Goal: Task Accomplishment & Management: Complete application form

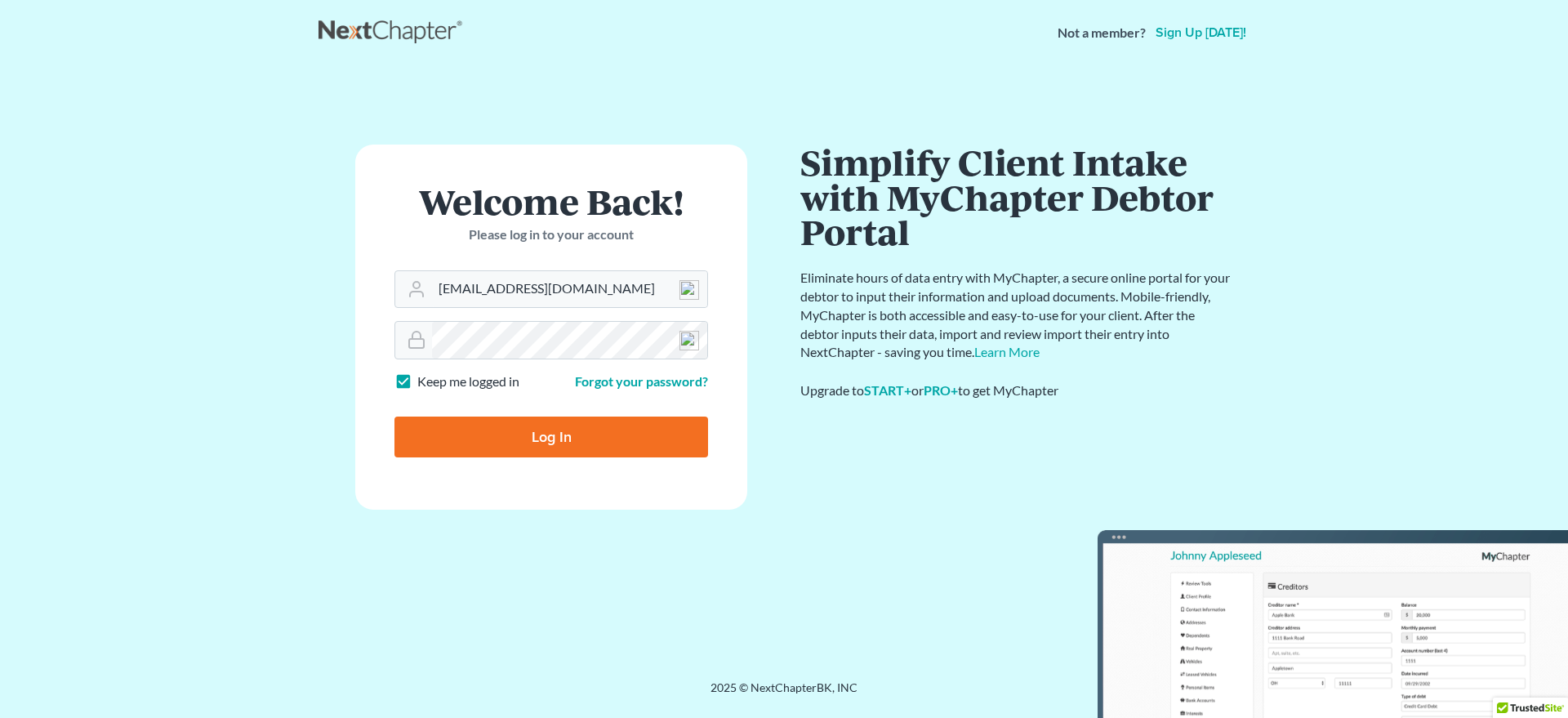
click at [531, 448] on input "Log In" at bounding box center [551, 437] width 314 height 41
type input "Thinking..."
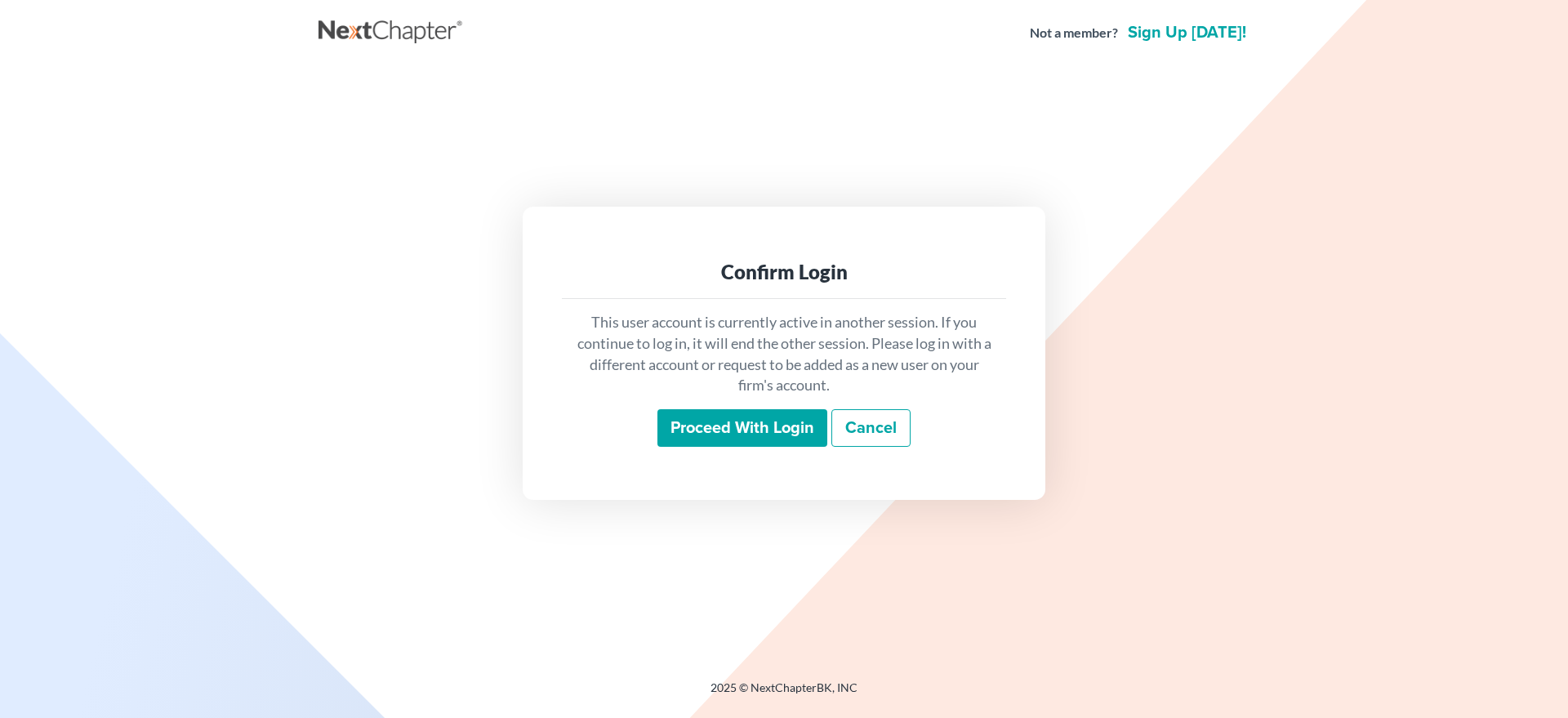
click at [685, 429] on input "Proceed with login" at bounding box center [742, 428] width 170 height 38
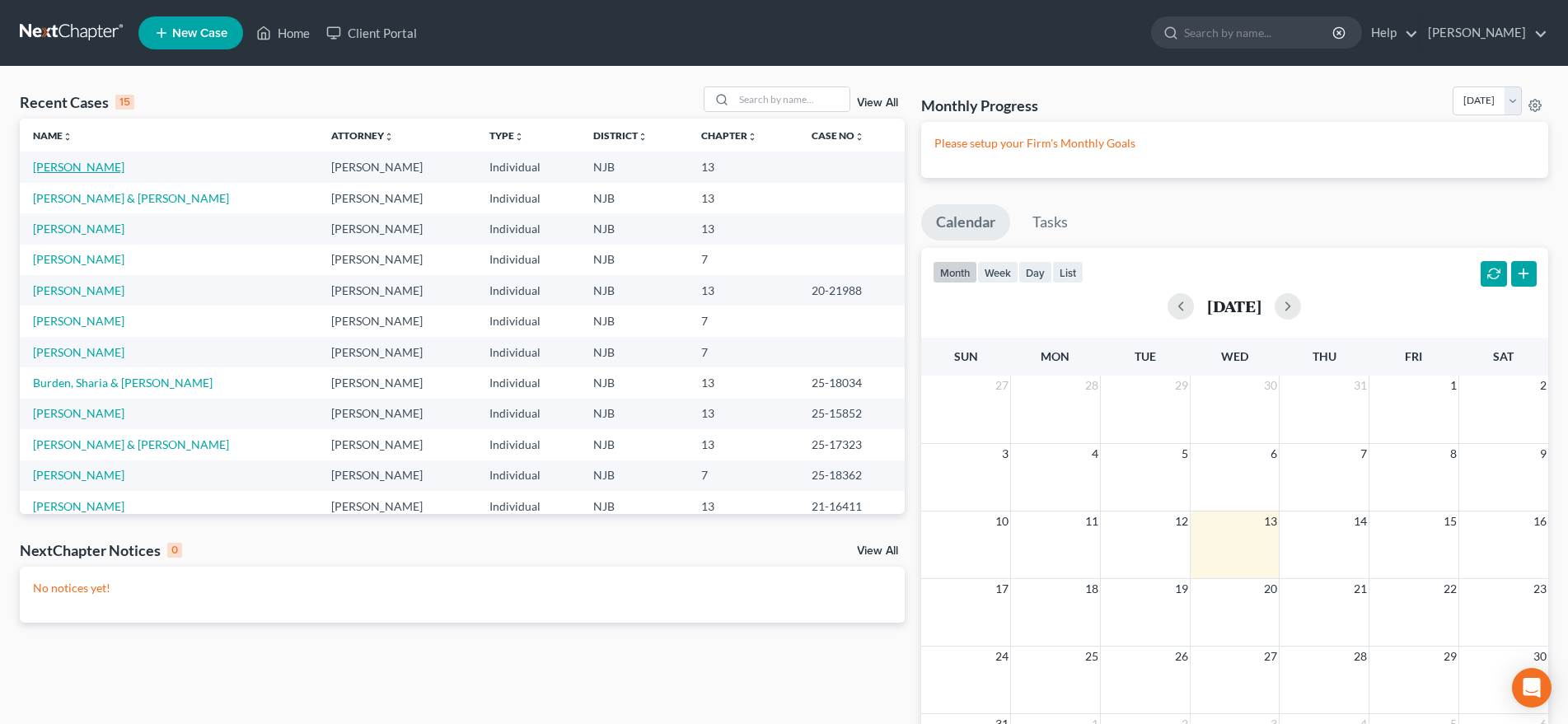
click at [98, 171] on link "Lovett, Shahid" at bounding box center [78, 166] width 92 height 14
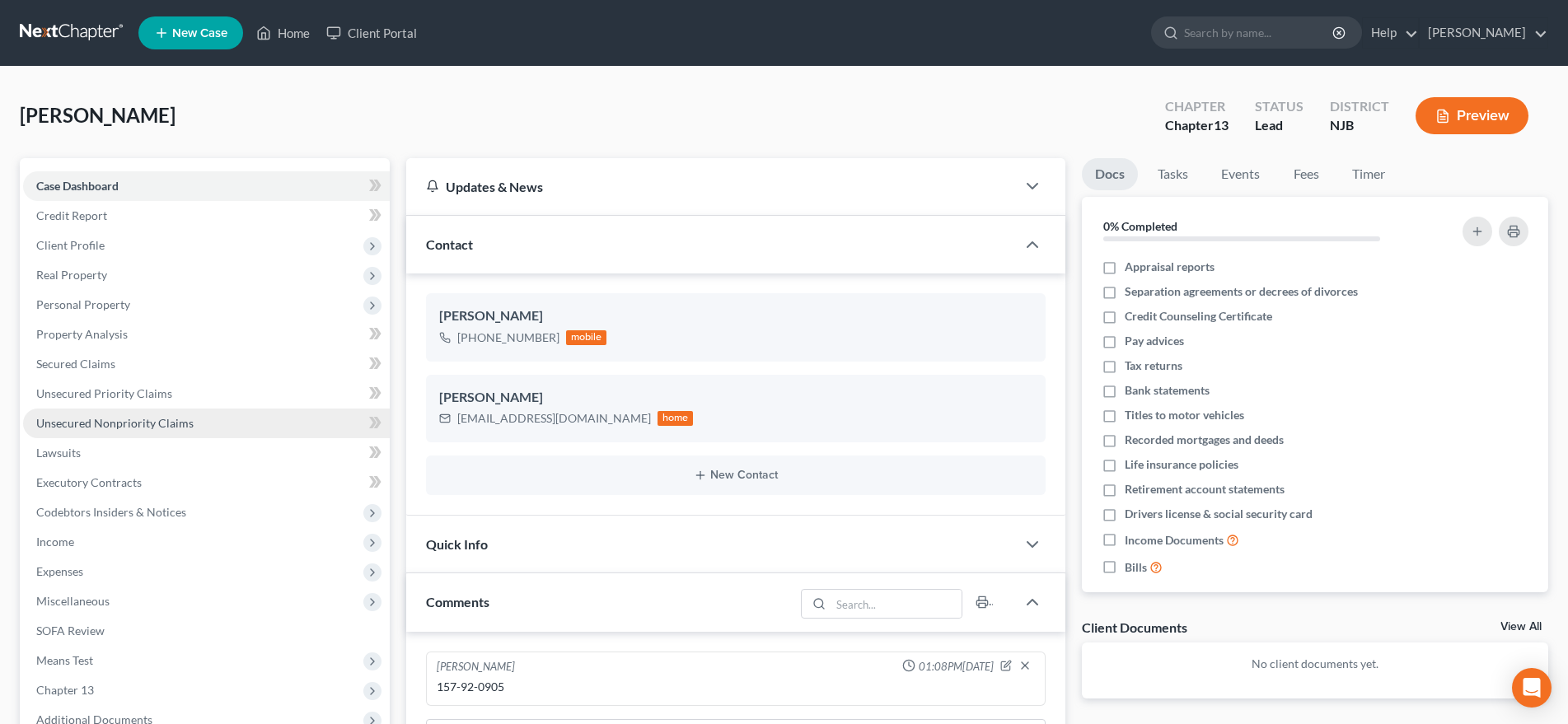
click at [192, 425] on link "Unsecured Nonpriority Claims" at bounding box center [206, 423] width 367 height 29
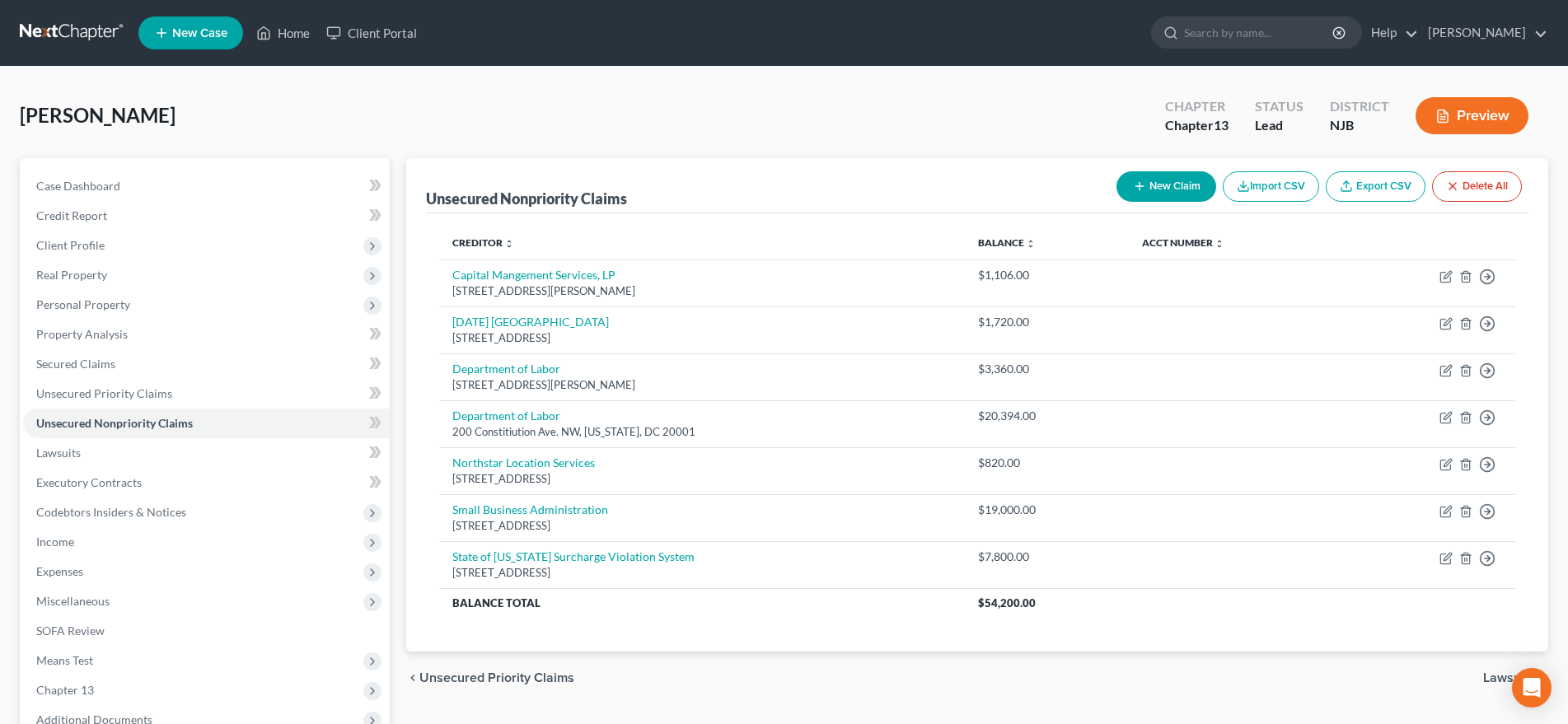
click at [1169, 188] on button "New Claim" at bounding box center [1166, 187] width 100 height 30
select select "0"
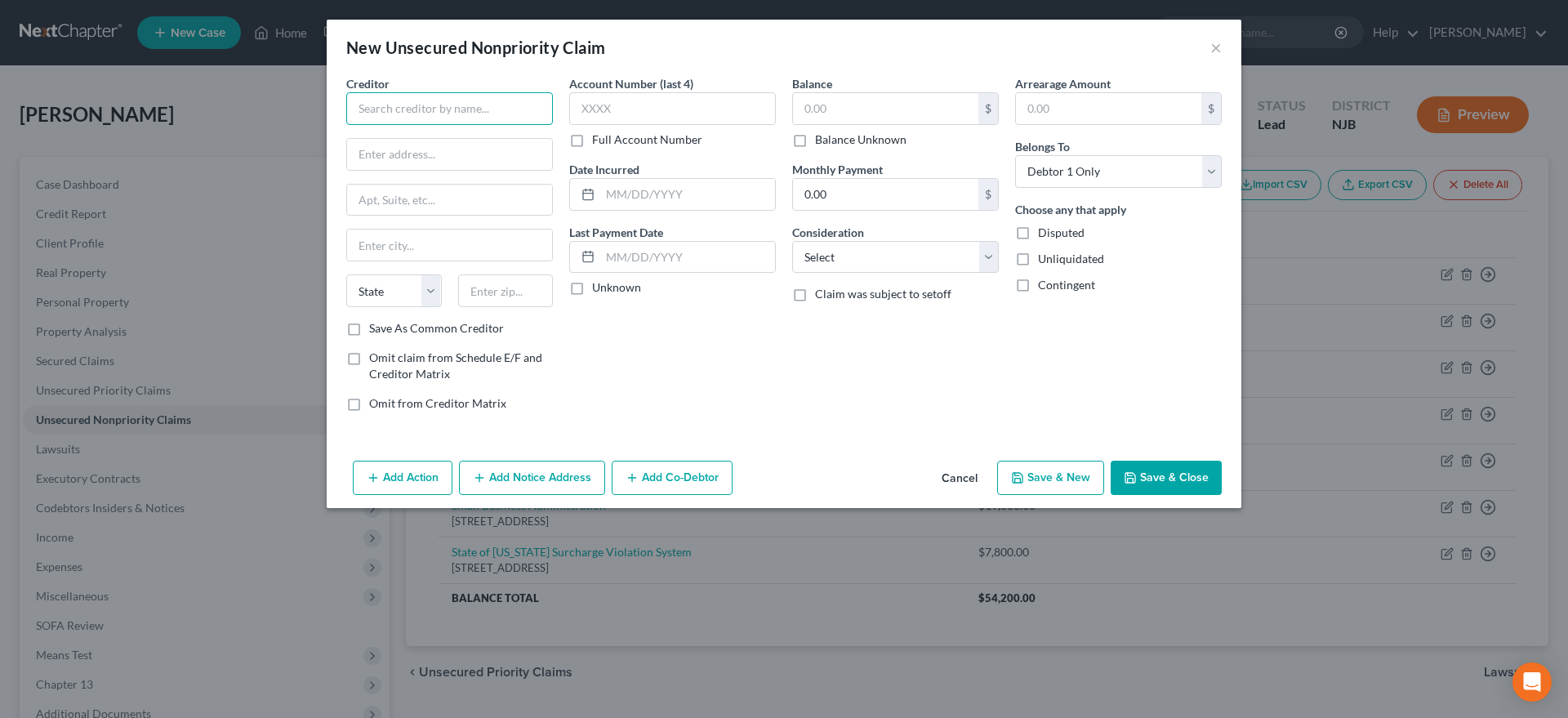
click at [376, 112] on input "text" at bounding box center [450, 108] width 207 height 33
type input "Bridgeton Onized FCU"
type input "2550 S. Main Rd."
type input "08360"
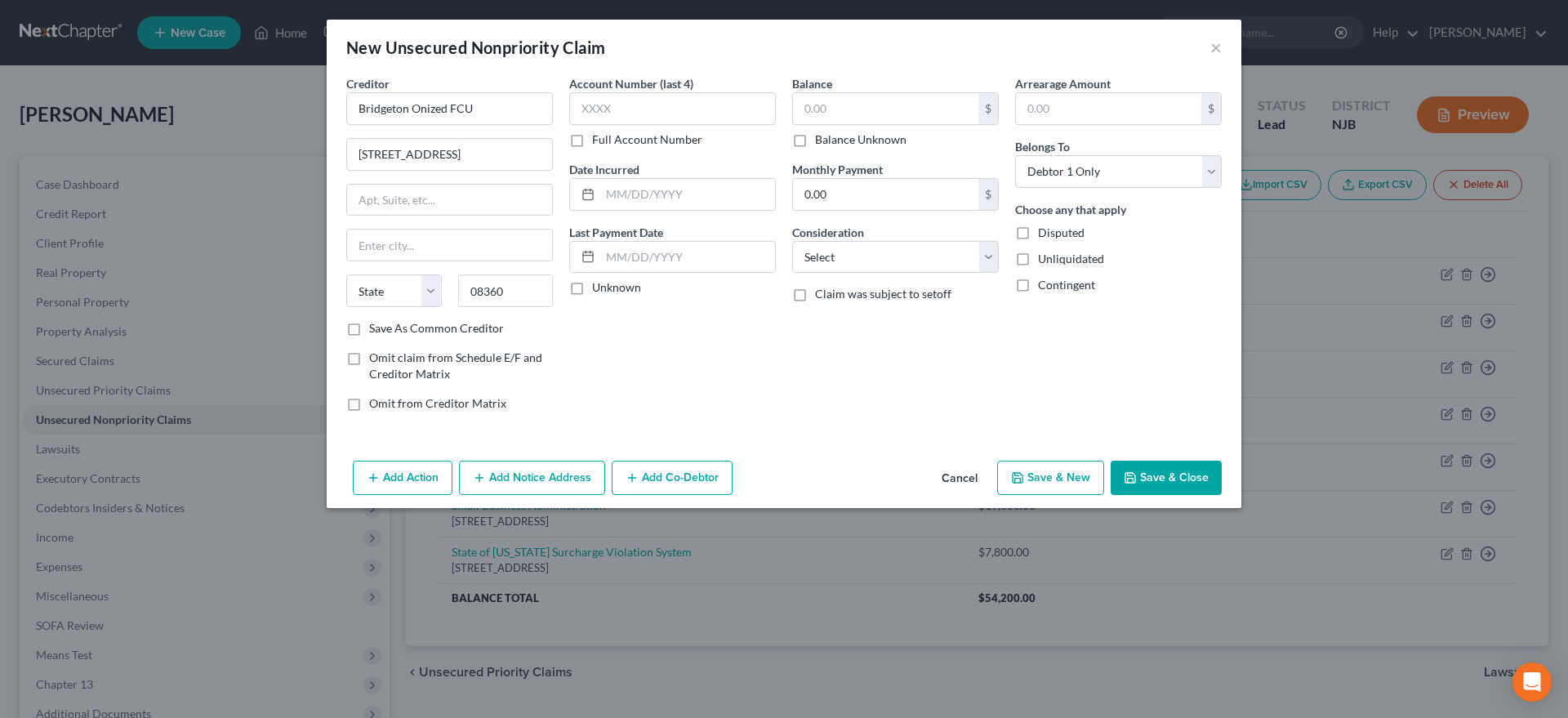
type input "Vineland"
select select "33"
click at [726, 378] on div "Account Number (last 4) Full Account Number Date Incurred Last Payment Date Unk…" at bounding box center [672, 249] width 223 height 349
click at [843, 107] on input "text" at bounding box center [886, 108] width 185 height 31
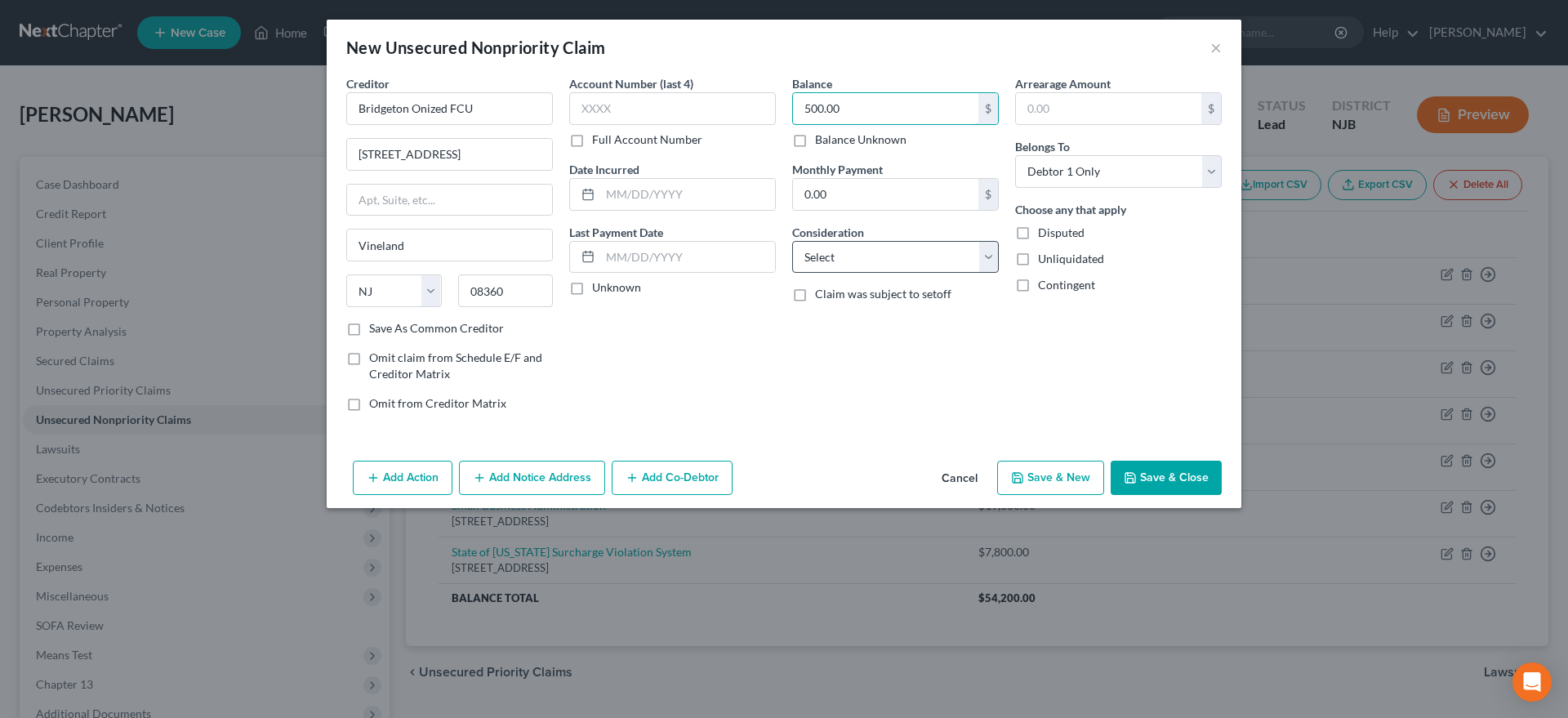
type input "500.00"
click at [792, 241] on select "Select Cable / Satellite Services Collection Agency Credit Card Debt Debt Couns…" at bounding box center [896, 257] width 207 height 33
select select "14"
click option "Other" at bounding box center [0, 0] width 0 height 0
click at [1035, 475] on button "Save & New" at bounding box center [1051, 477] width 107 height 34
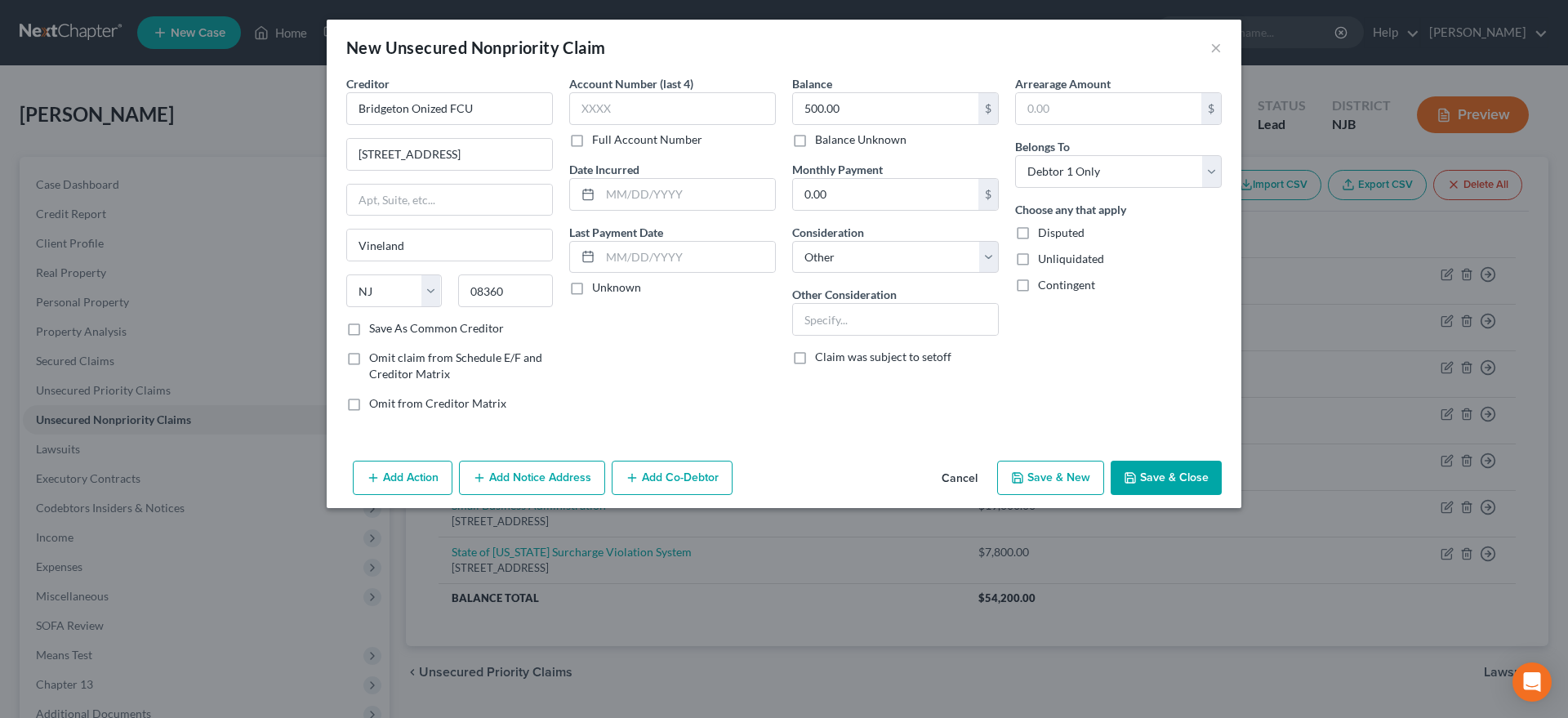
select select "0"
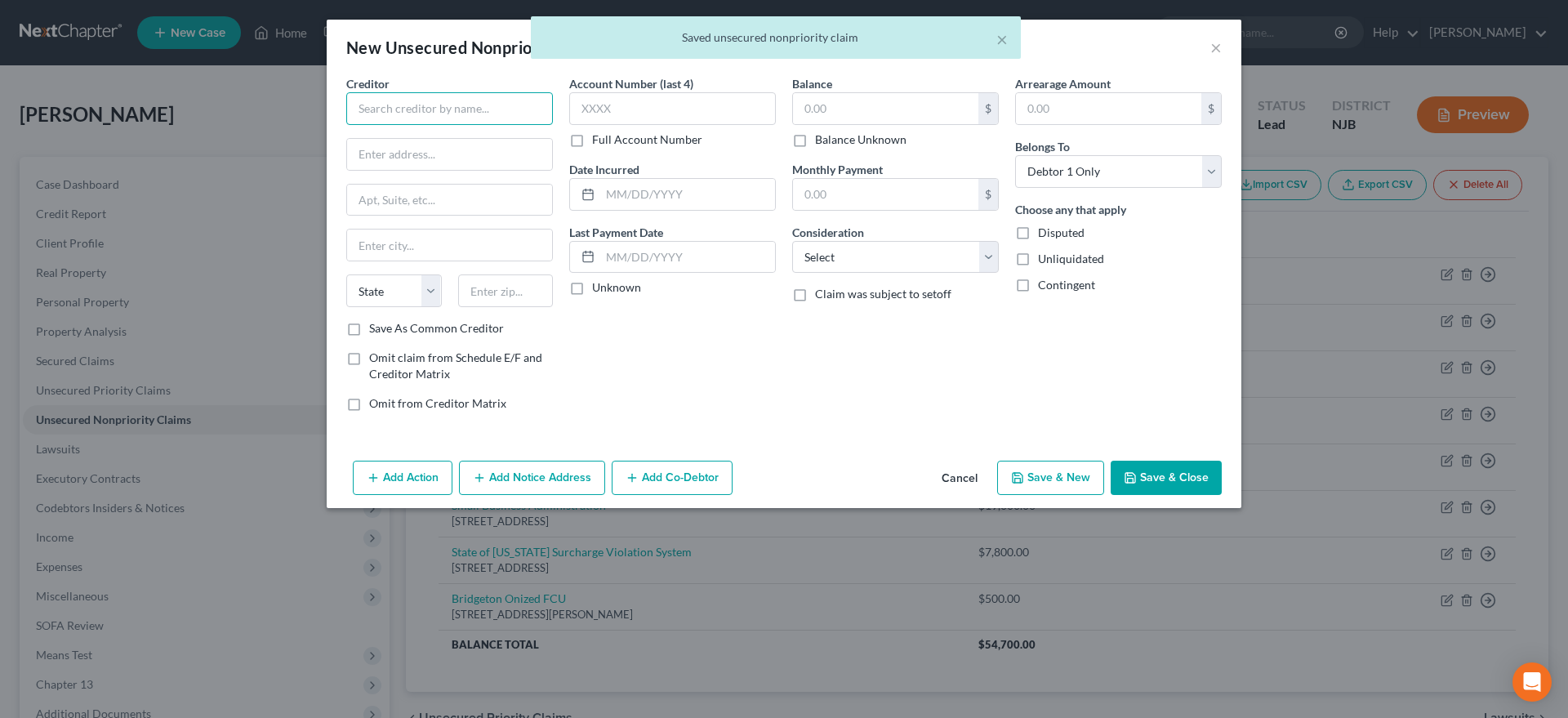
click at [421, 113] on input "text" at bounding box center [450, 108] width 207 height 33
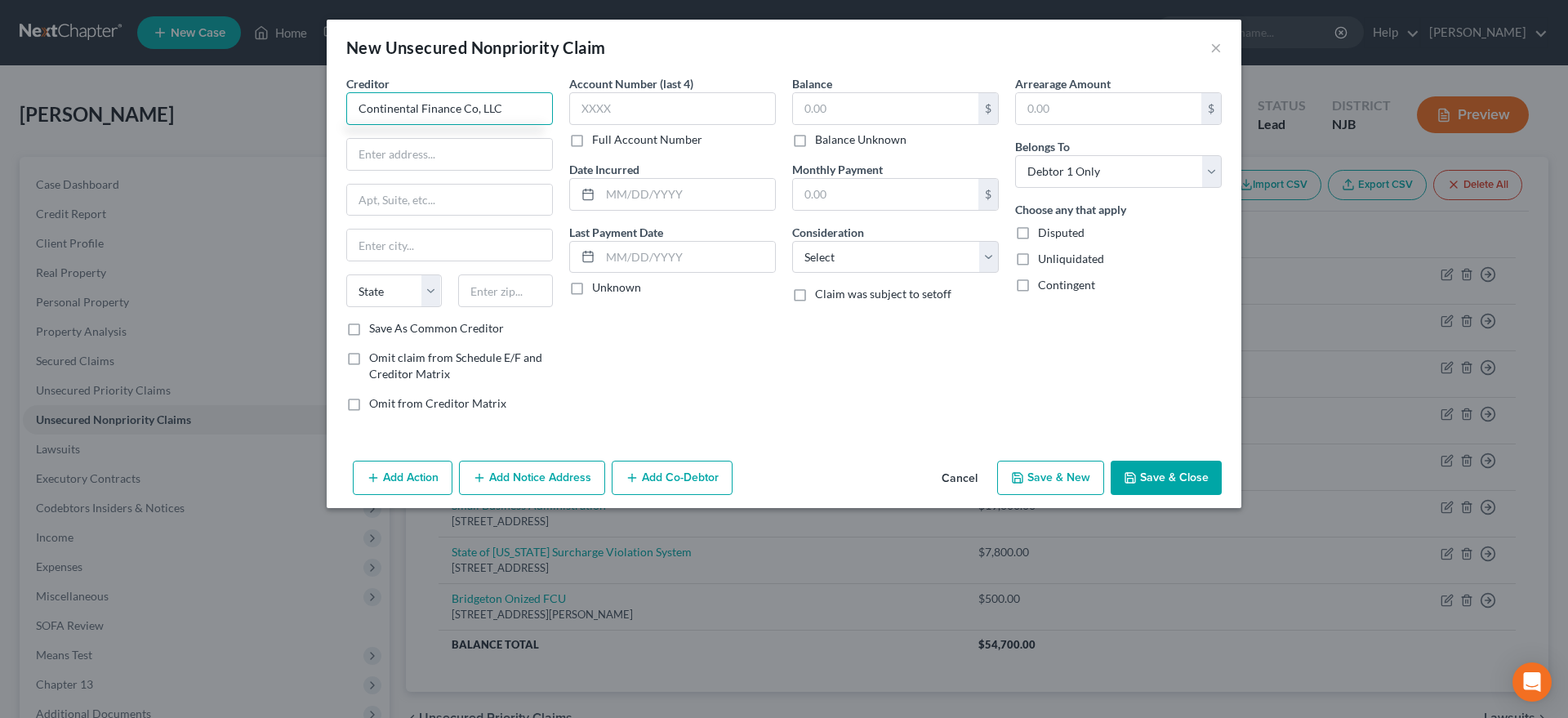
type input "Continental Finance Co, LLC"
type input "4550 New Linden Hill Rd."
type input "19808"
type input "Wilmington"
select select "7"
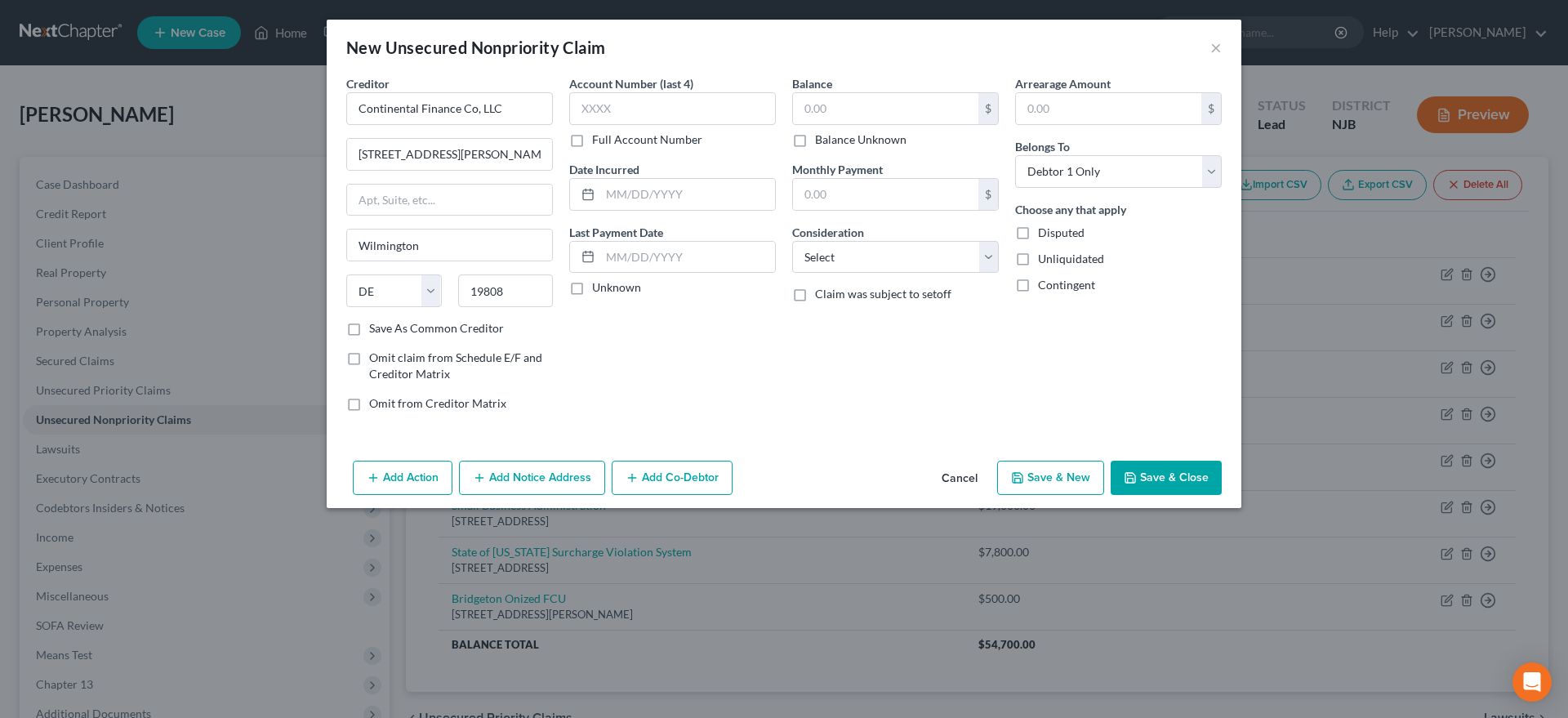
click at [615, 339] on div "Account Number (last 4) Full Account Number Date Incurred Last Payment Date Unk…" at bounding box center [672, 249] width 223 height 349
click at [822, 111] on input "text" at bounding box center [886, 108] width 185 height 31
type input "900.00"
click at [792, 241] on select "Select Cable / Satellite Services Collection Agency Credit Card Debt Debt Couns…" at bounding box center [896, 257] width 207 height 33
select select "14"
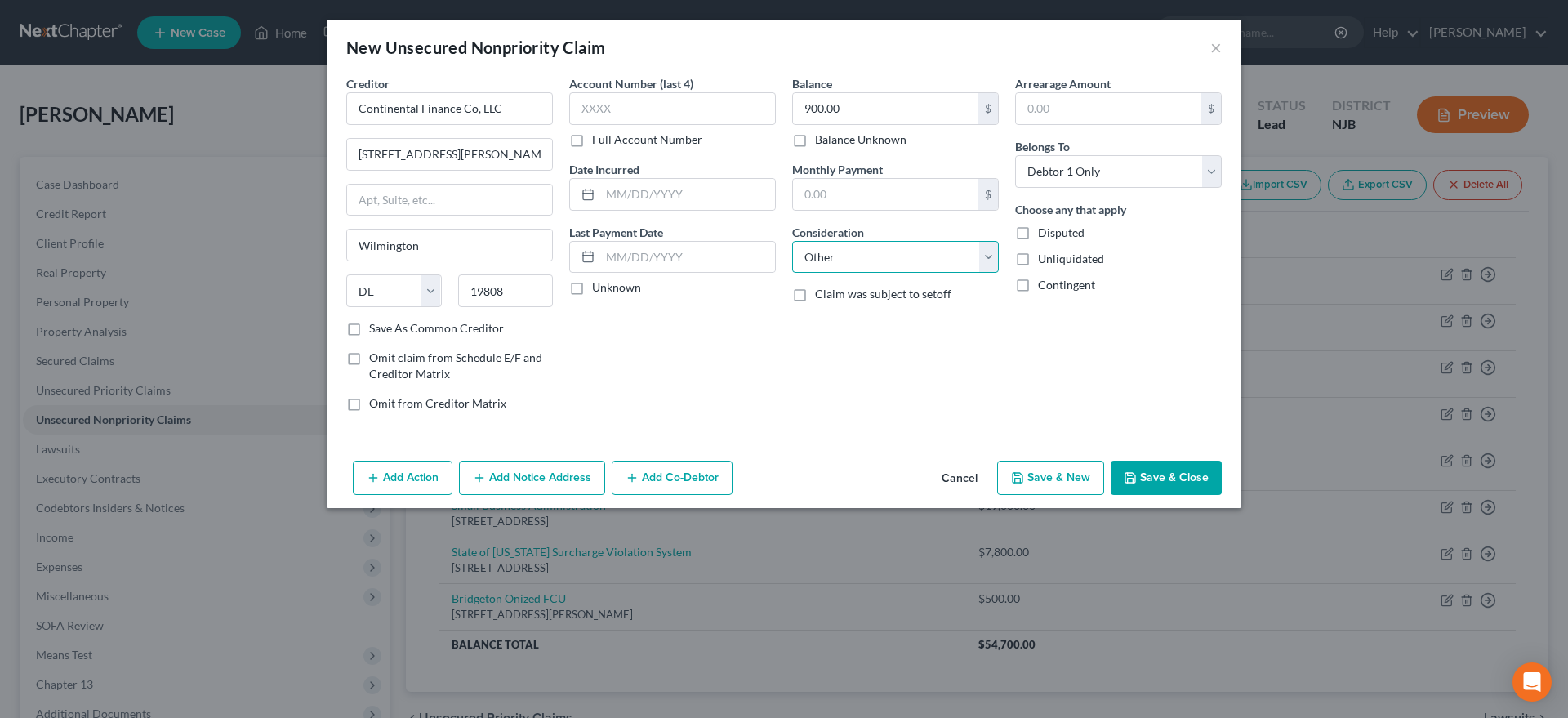
click option "Other" at bounding box center [0, 0] width 0 height 0
click at [1041, 480] on button "Save & New" at bounding box center [1051, 477] width 107 height 34
select select "0"
click at [413, 105] on input "text" at bounding box center [450, 108] width 207 height 33
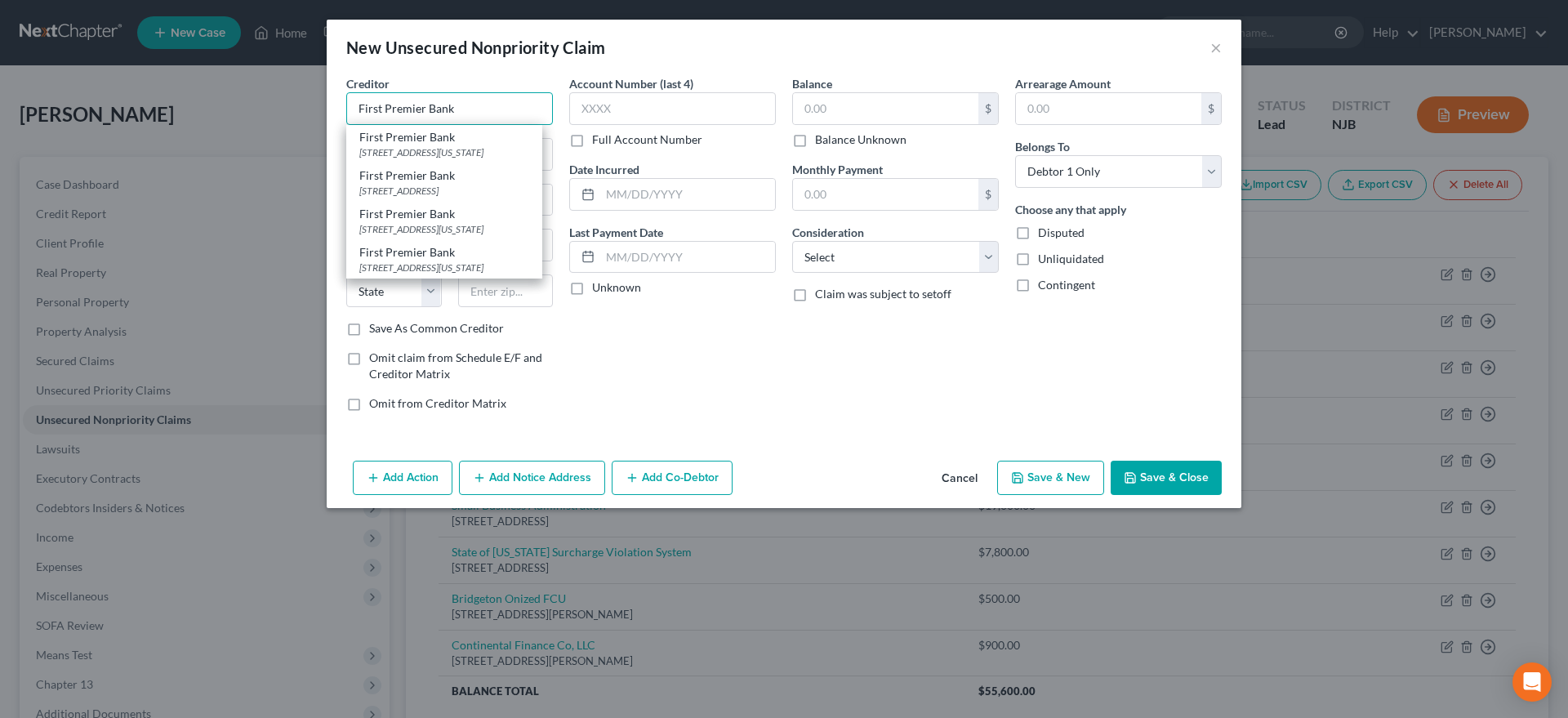
type input "First Premier Bank"
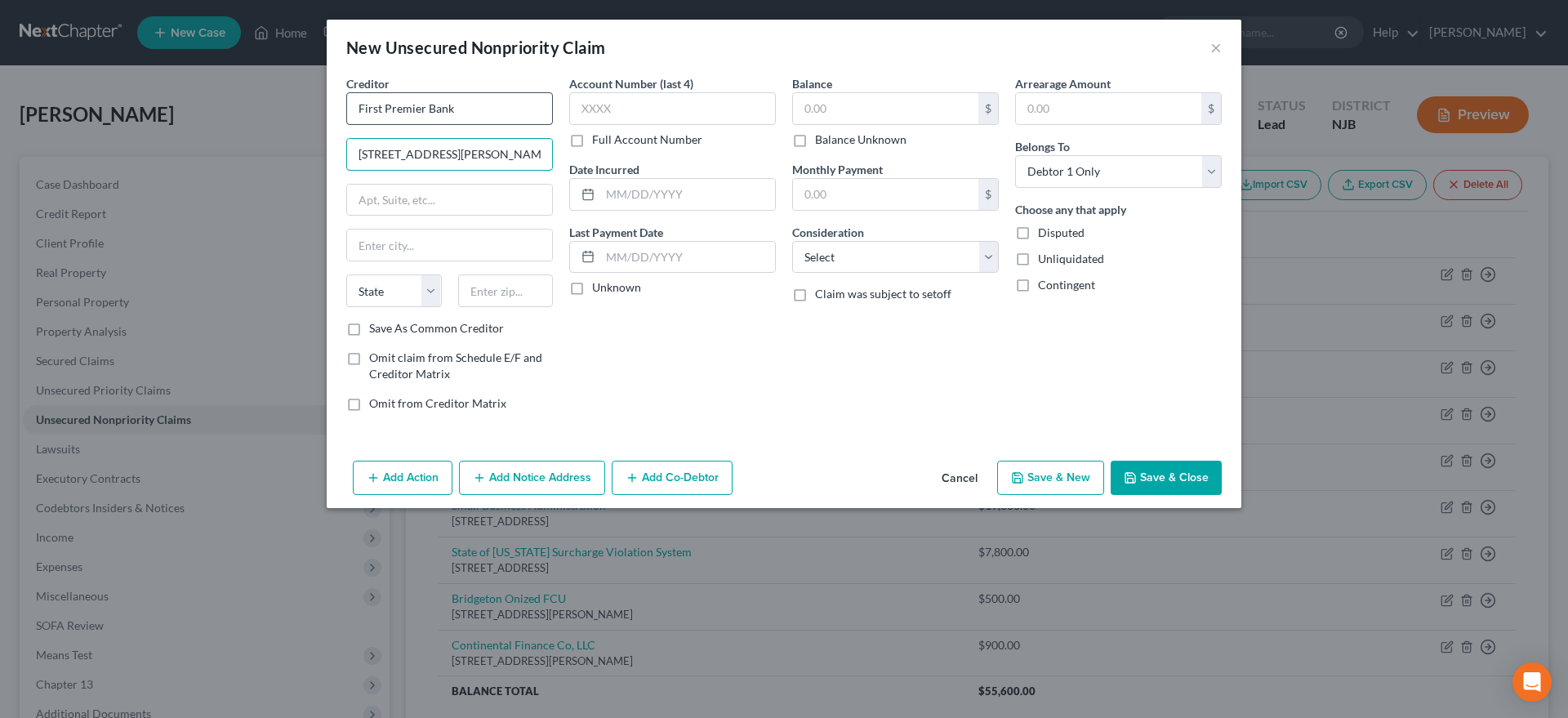
type input "3820 N. Louise Ave."
type input "57104"
type input "Sioux Falls"
select select "43"
click at [637, 333] on div "Account Number (last 4) Full Account Number Date Incurred Last Payment Date Unk…" at bounding box center [672, 249] width 223 height 349
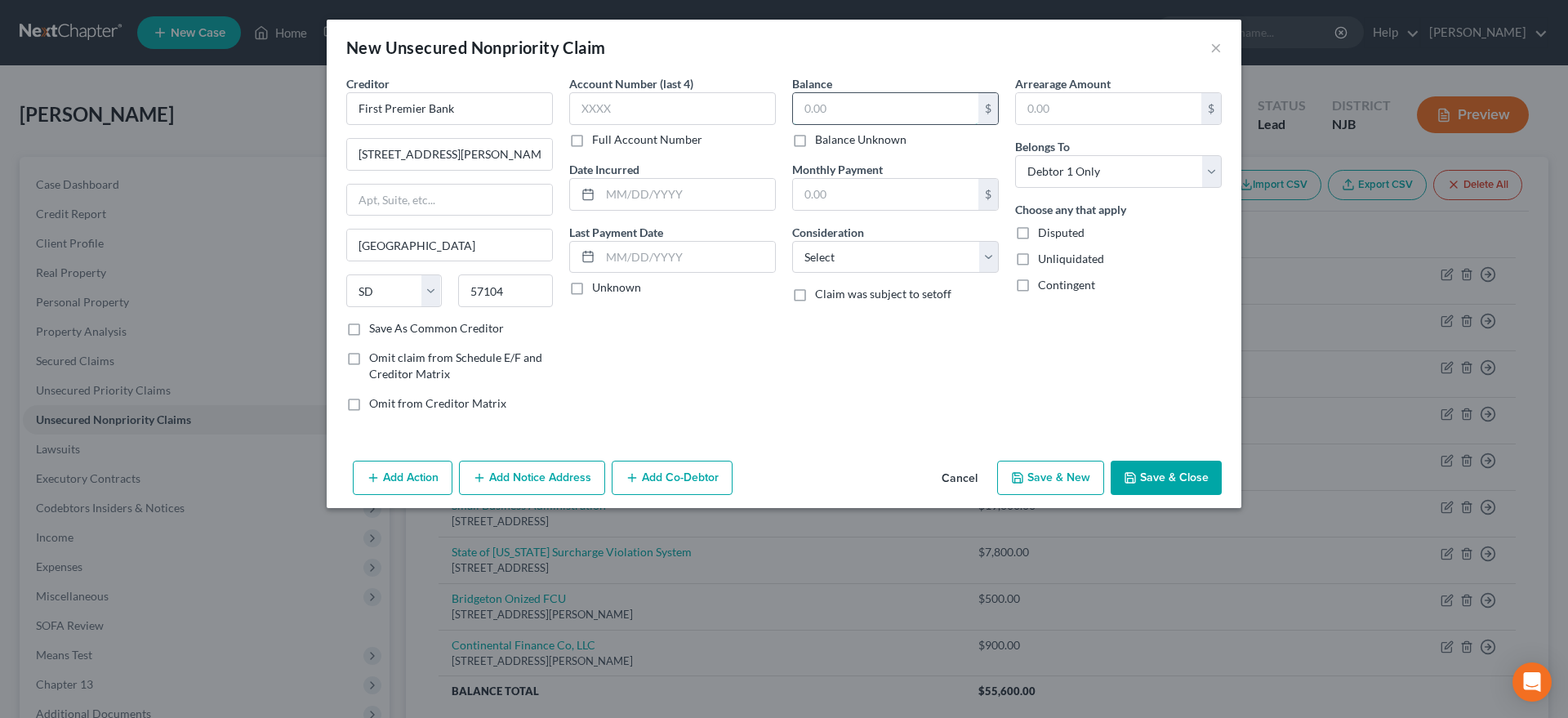
click at [851, 108] on input "text" at bounding box center [886, 108] width 185 height 31
type input "400.00"
click at [792, 241] on select "Select Cable / Satellite Services Collection Agency Credit Card Debt Debt Couns…" at bounding box center [896, 257] width 207 height 33
select select "2"
click option "Credit Card Debt" at bounding box center [0, 0] width 0 height 0
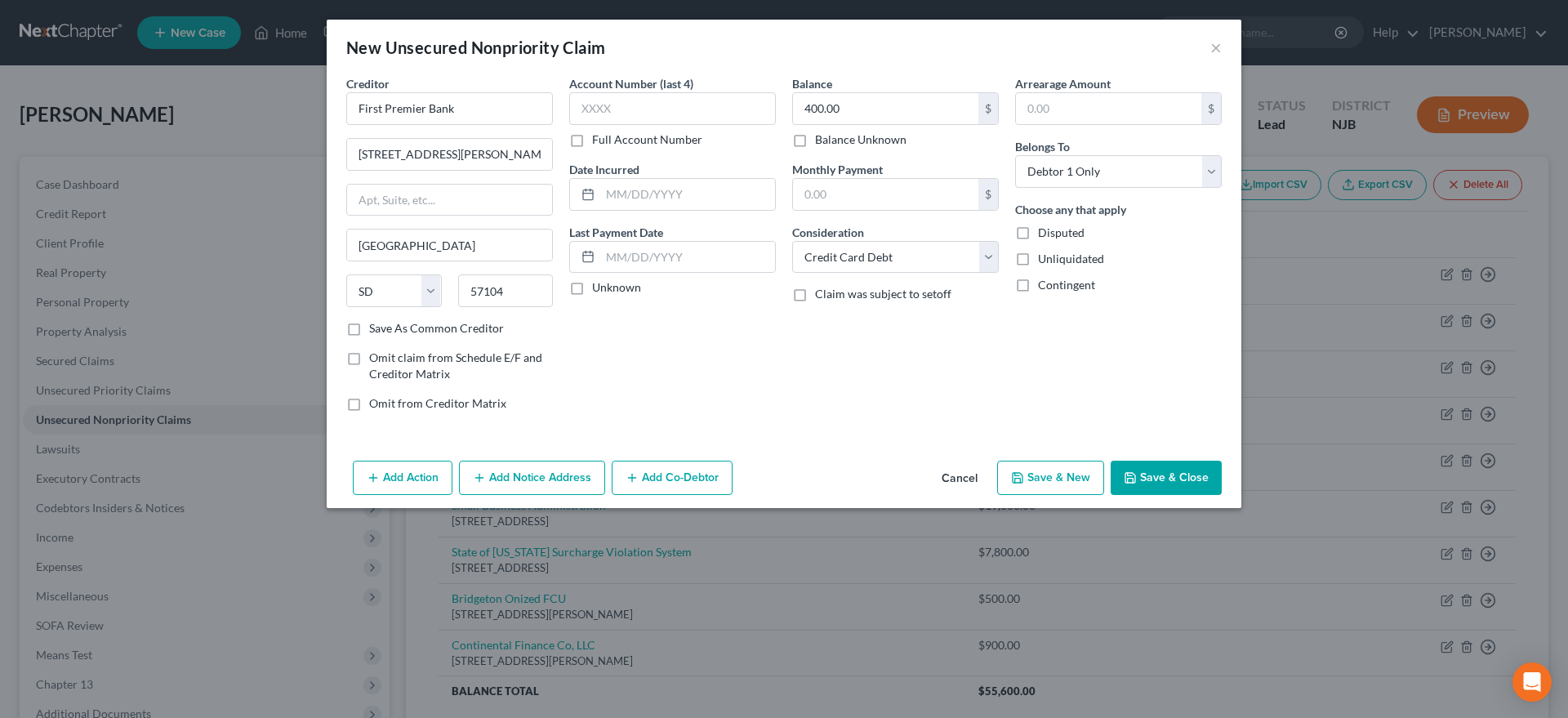
click at [1028, 488] on button "Save & New" at bounding box center [1051, 477] width 107 height 34
select select "0"
type input "0.00"
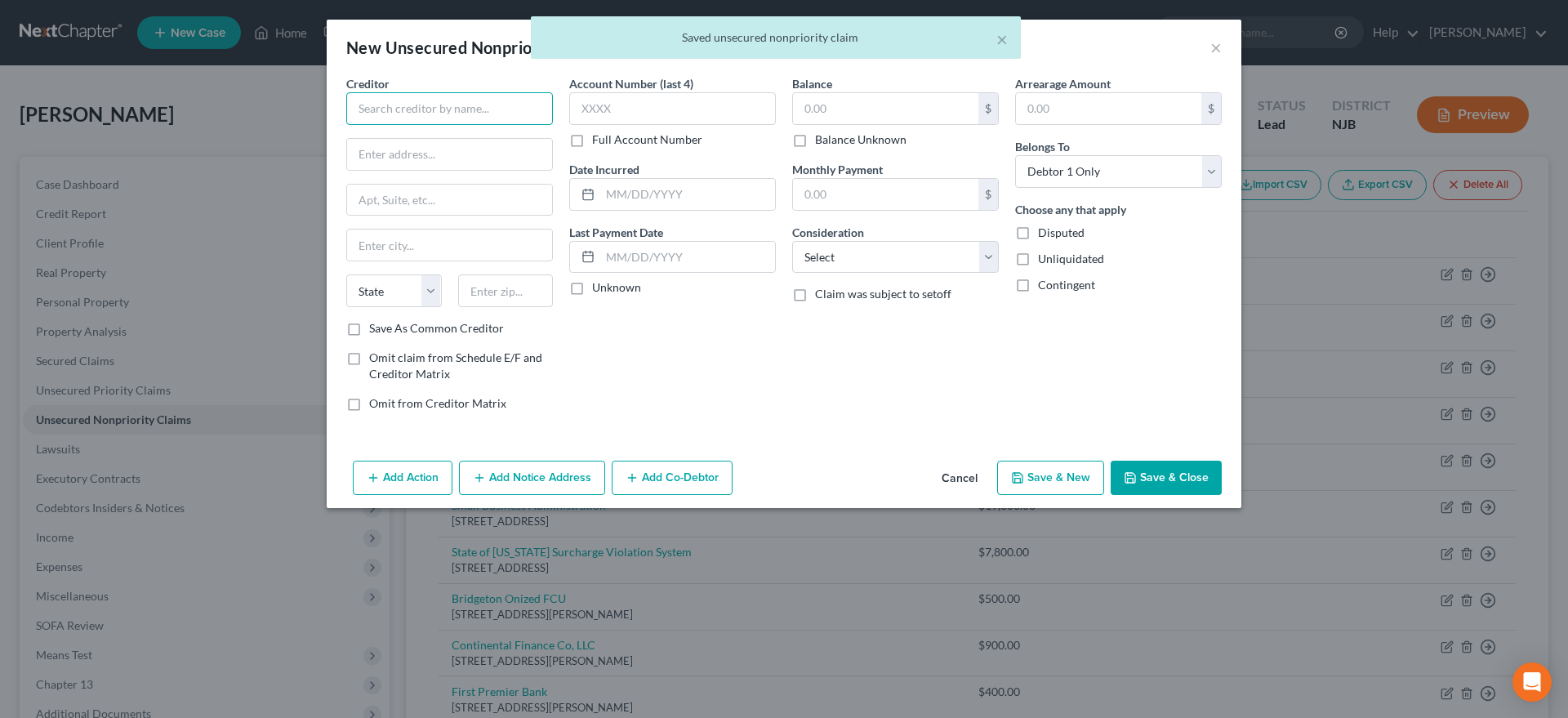
click at [402, 113] on input "text" at bounding box center [450, 108] width 207 height 33
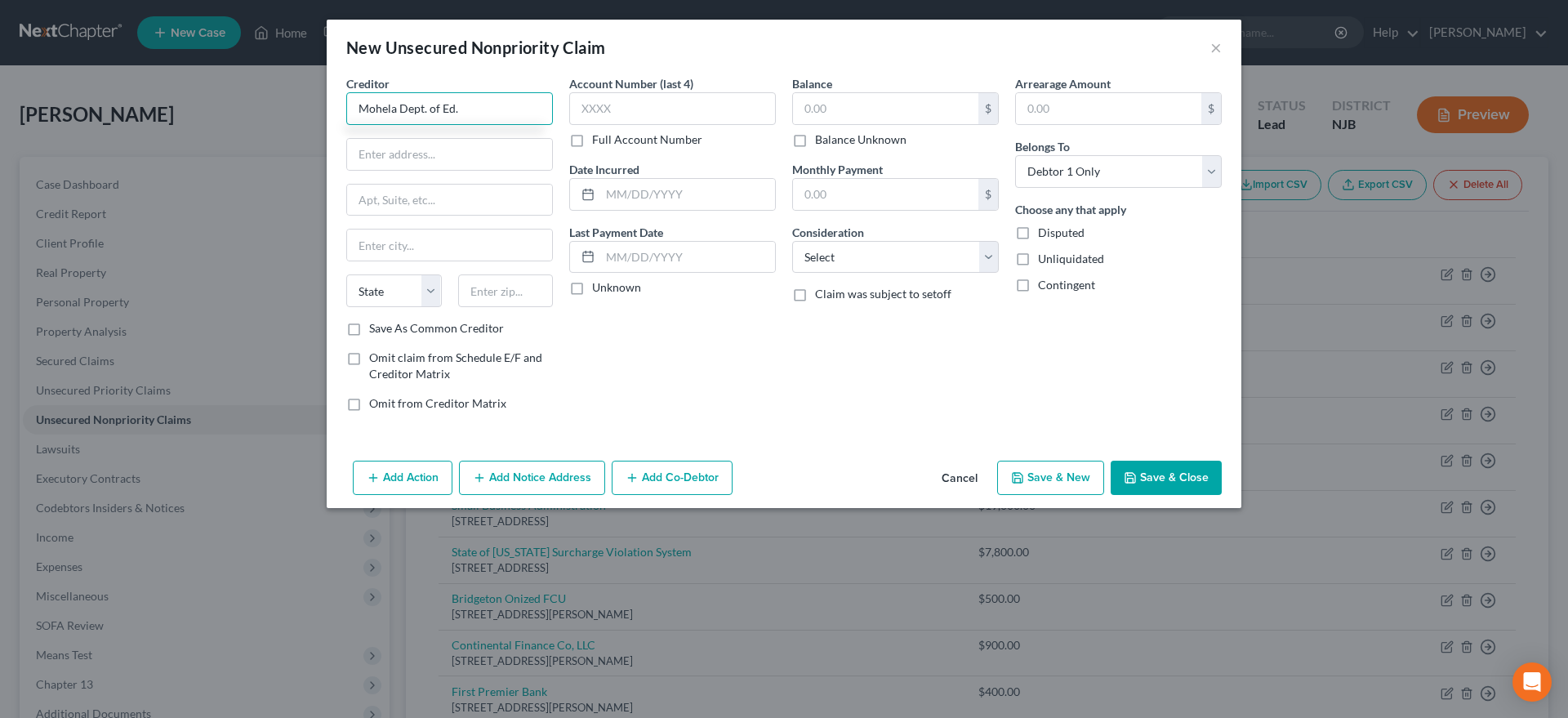
type input "Mohela Dept. of Ed."
type input "PO Box 790453"
type input "63179"
click at [650, 355] on div "Account Number (last 4) Full Account Number Date Incurred Last Payment Date Unk…" at bounding box center [672, 249] width 223 height 349
type input "Saint Louis"
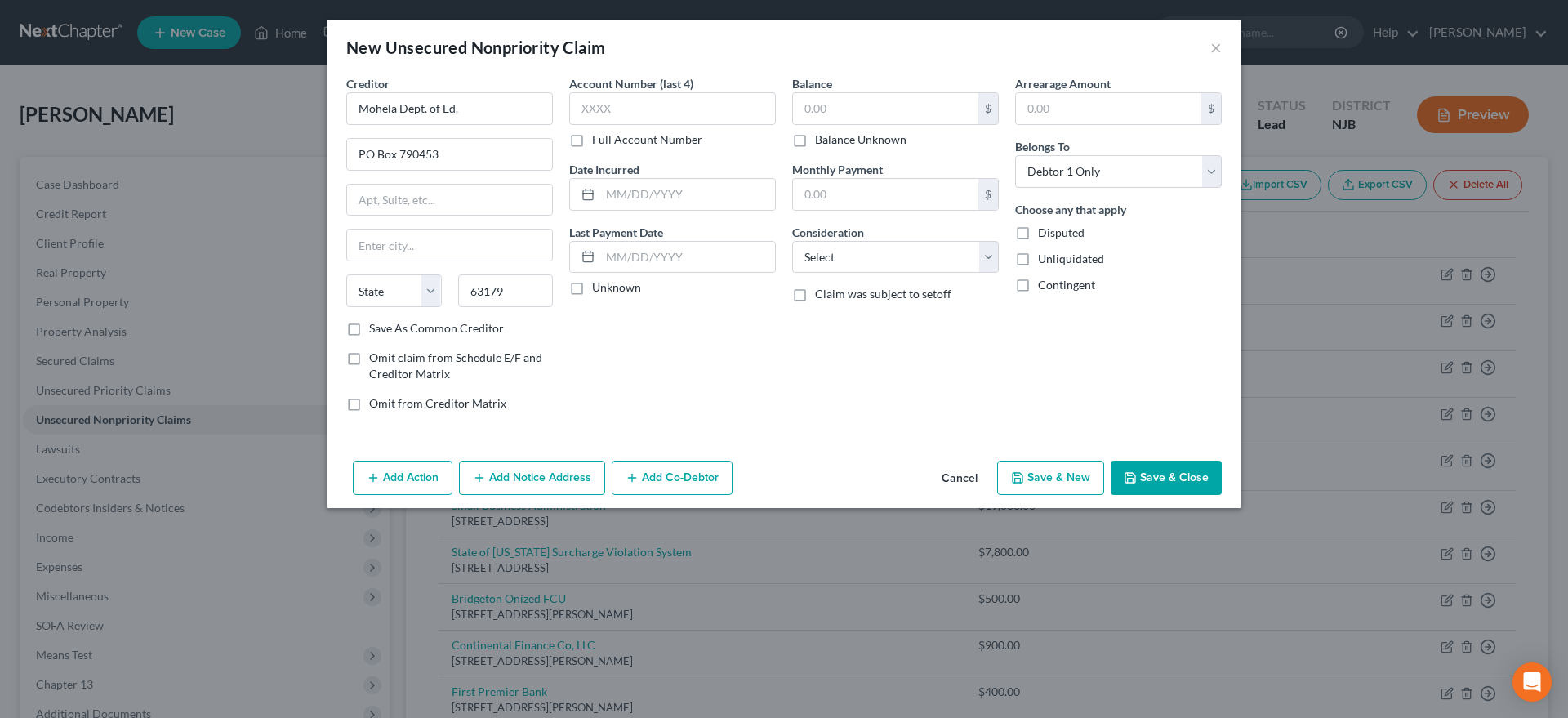
select select "26"
click at [832, 105] on input "text" at bounding box center [886, 108] width 185 height 31
type input "18,000.00"
click at [792, 241] on select "Select Cable / Satellite Services Collection Agency Credit Card Debt Debt Couns…" at bounding box center [896, 257] width 207 height 33
select select "17"
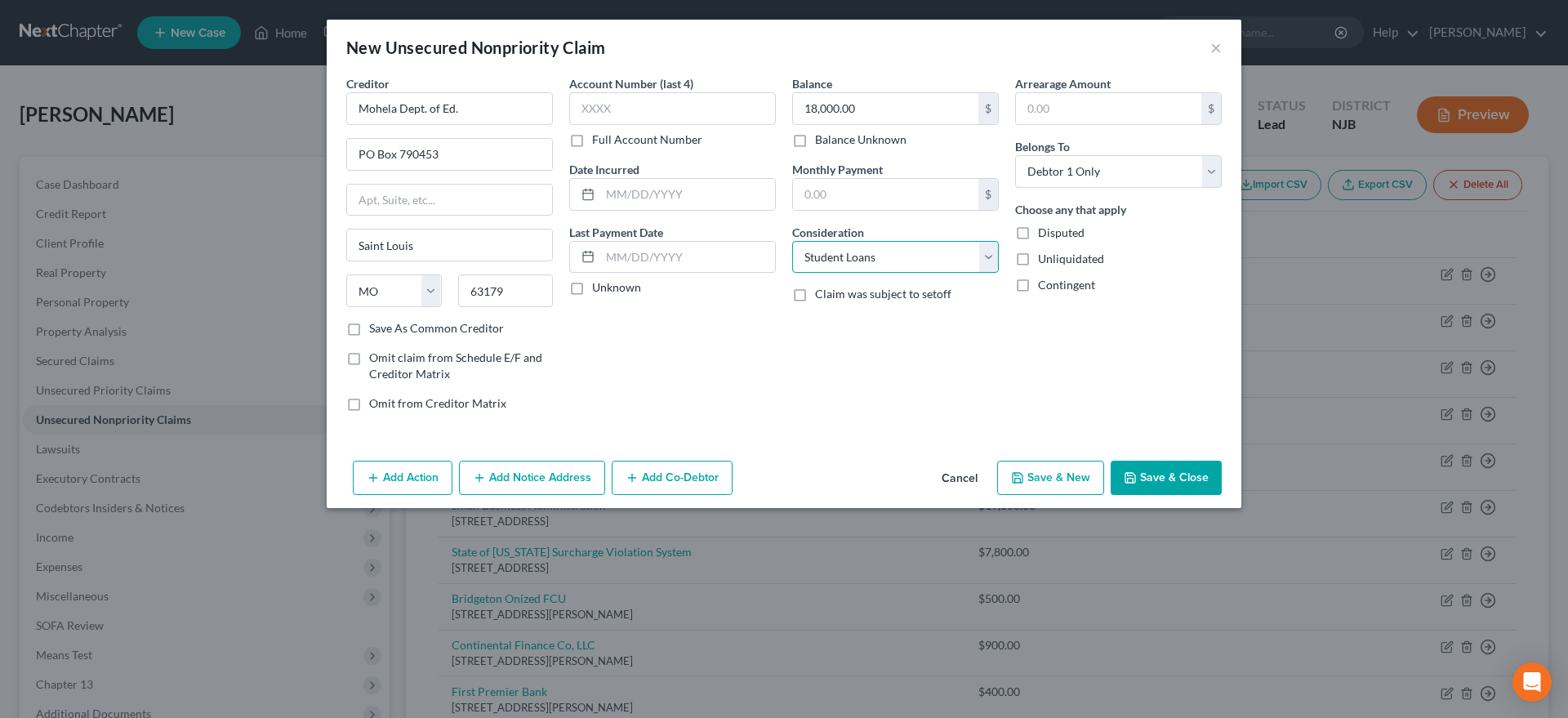
click option "Student Loans" at bounding box center [0, 0] width 0 height 0
click at [1080, 476] on button "Save & New" at bounding box center [1051, 477] width 107 height 34
select select "0"
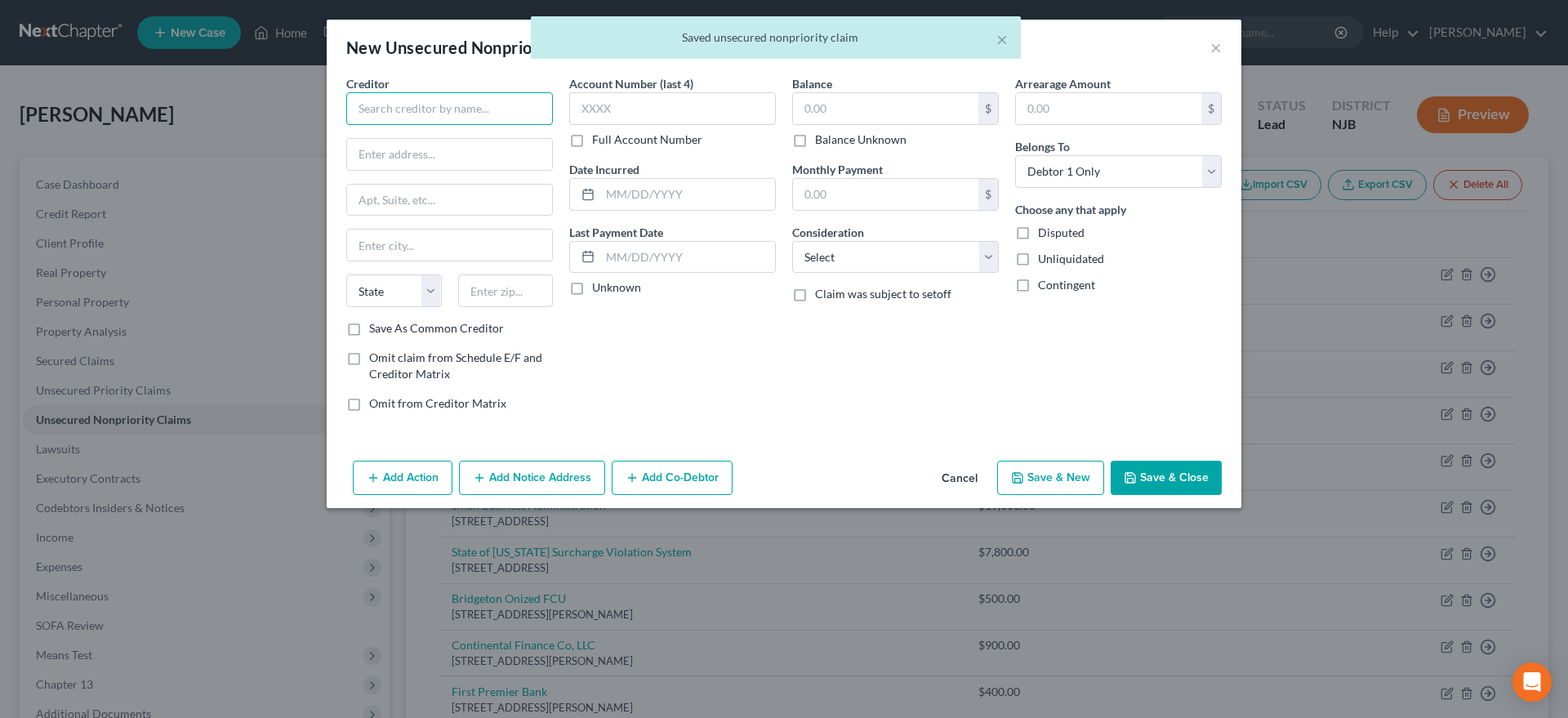
click at [400, 103] on input "text" at bounding box center [450, 108] width 207 height 33
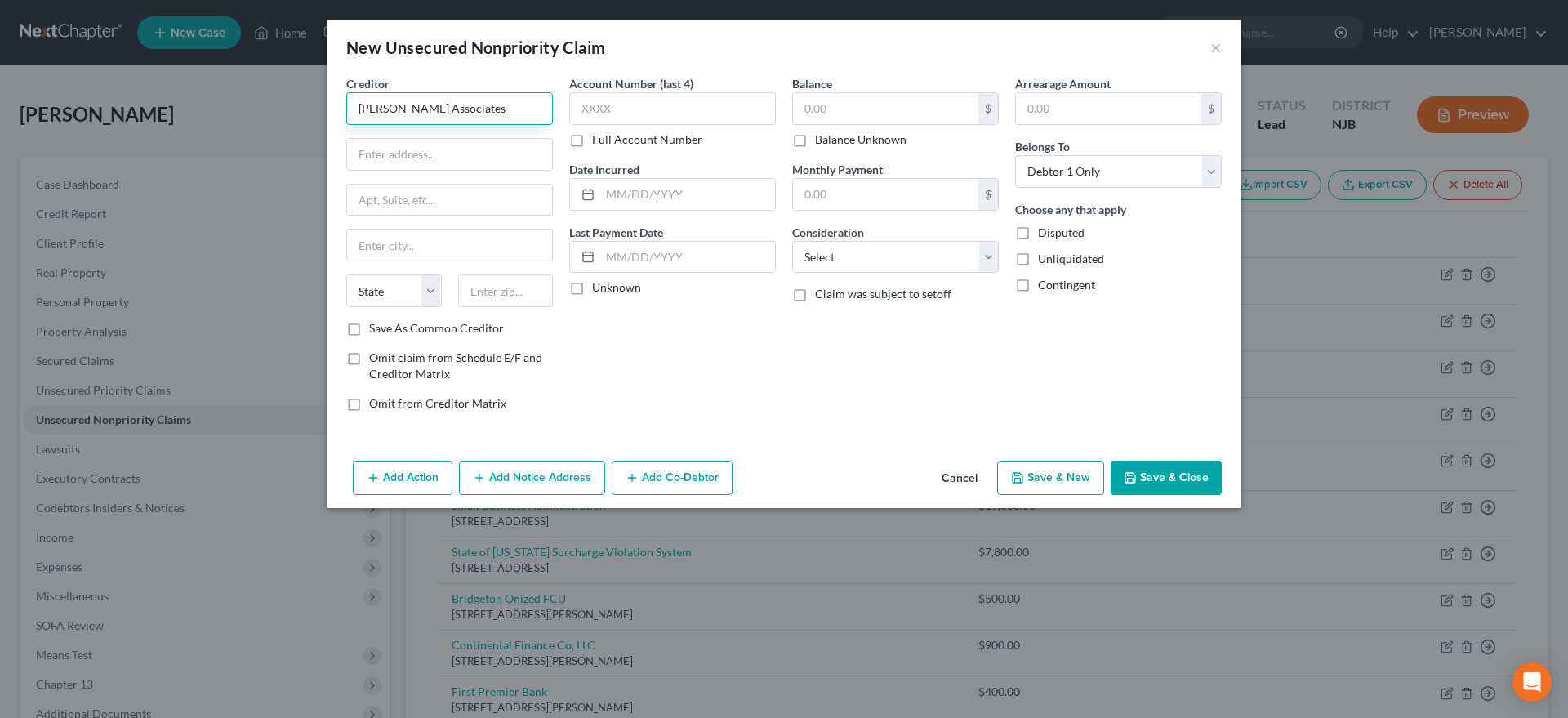
type input "LJ Ross Associates"
type input "4 Universal Way"
type input "49202"
click at [734, 378] on div "Account Number (last 4) Full Account Number Date Incurred Last Payment Date Unk…" at bounding box center [672, 249] width 223 height 349
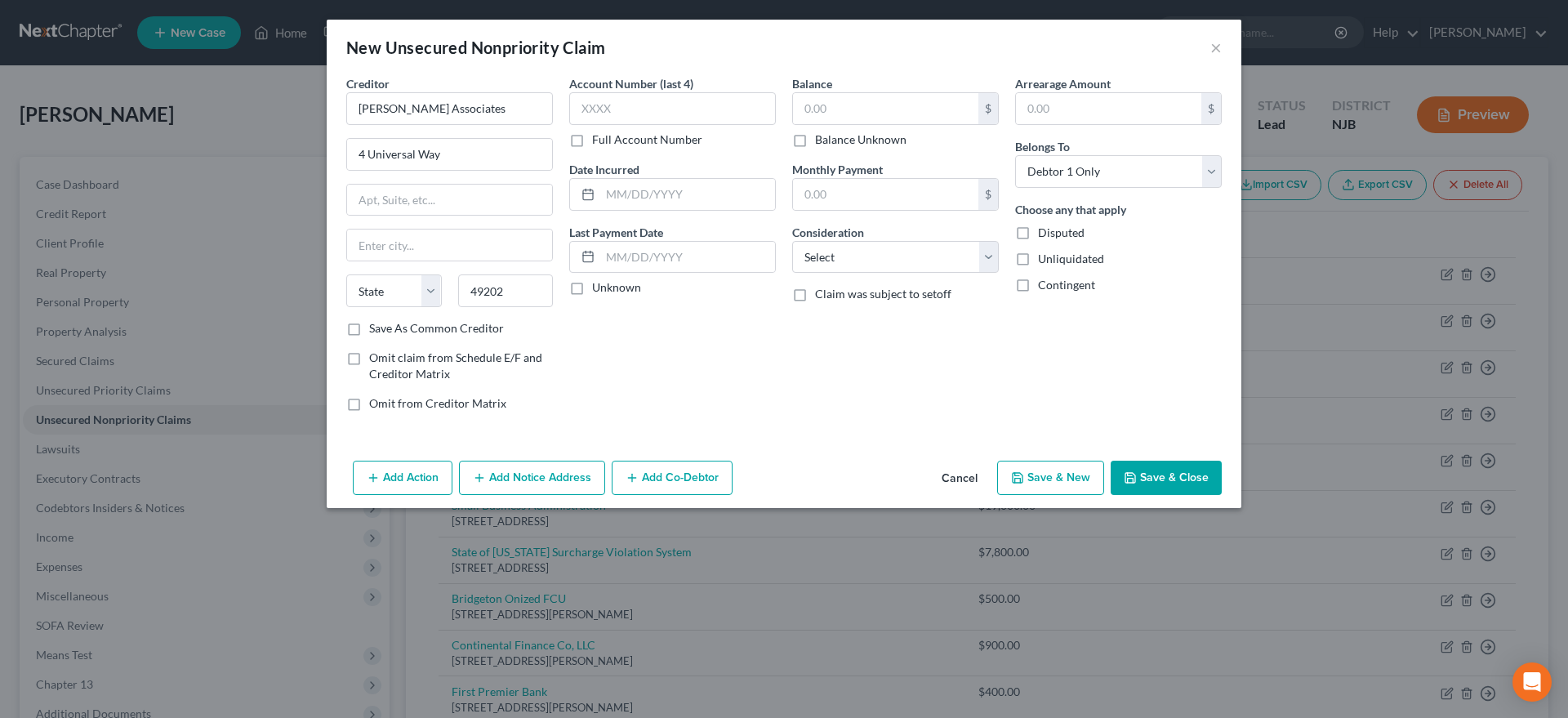
type input "Jackson"
select select "23"
click at [822, 106] on input "text" at bounding box center [886, 108] width 185 height 31
type input "00.00"
click at [792, 241] on select "Select Cable / Satellite Services Collection Agency Credit Card Debt Debt Couns…" at bounding box center [896, 257] width 207 height 33
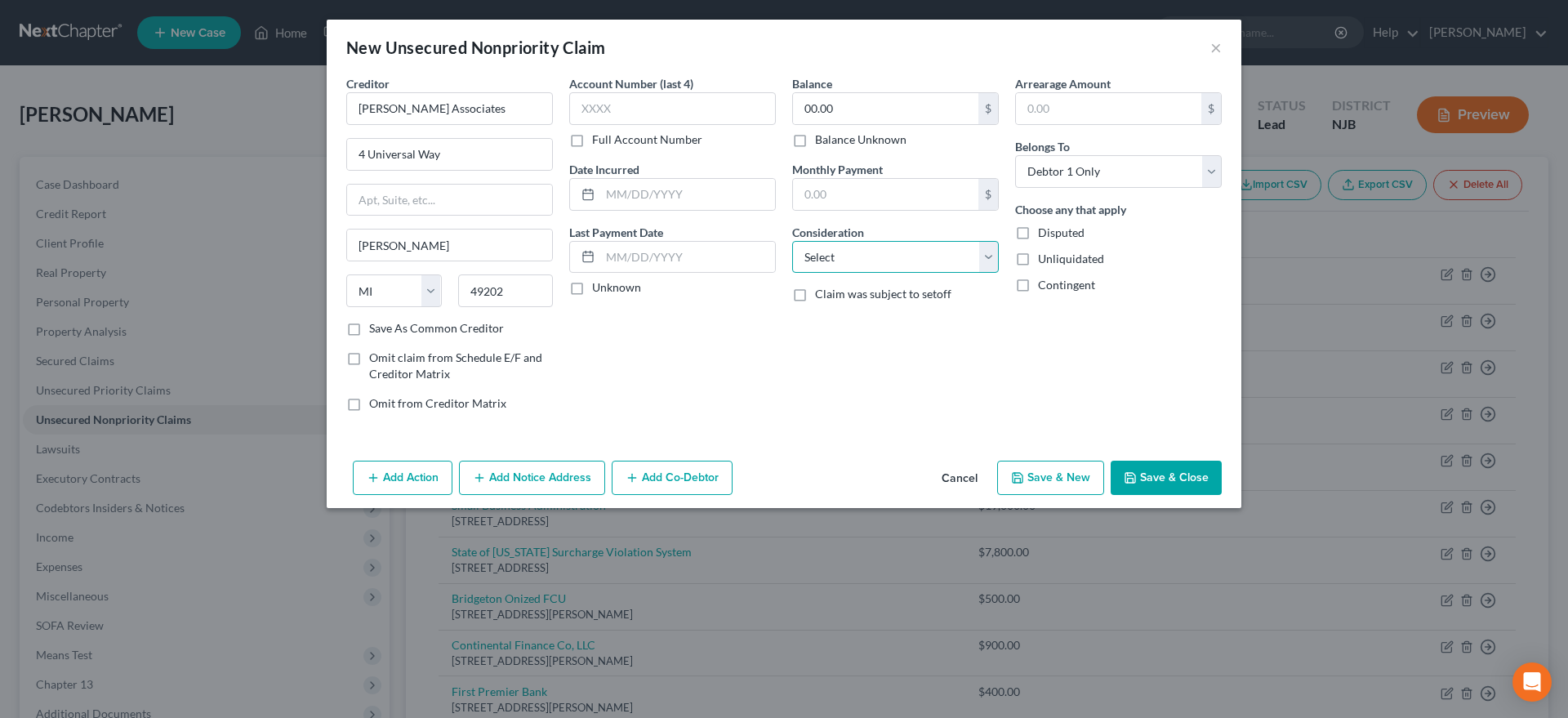
select select "14"
click option "Other" at bounding box center [0, 0] width 0 height 0
click at [847, 610] on div "New Unsecured Nonpriority Claim × Creditor * LJ Ross Associates 4 Universal Way…" at bounding box center [784, 359] width 1568 height 718
click at [1019, 472] on icon "button" at bounding box center [1018, 478] width 13 height 13
select select "0"
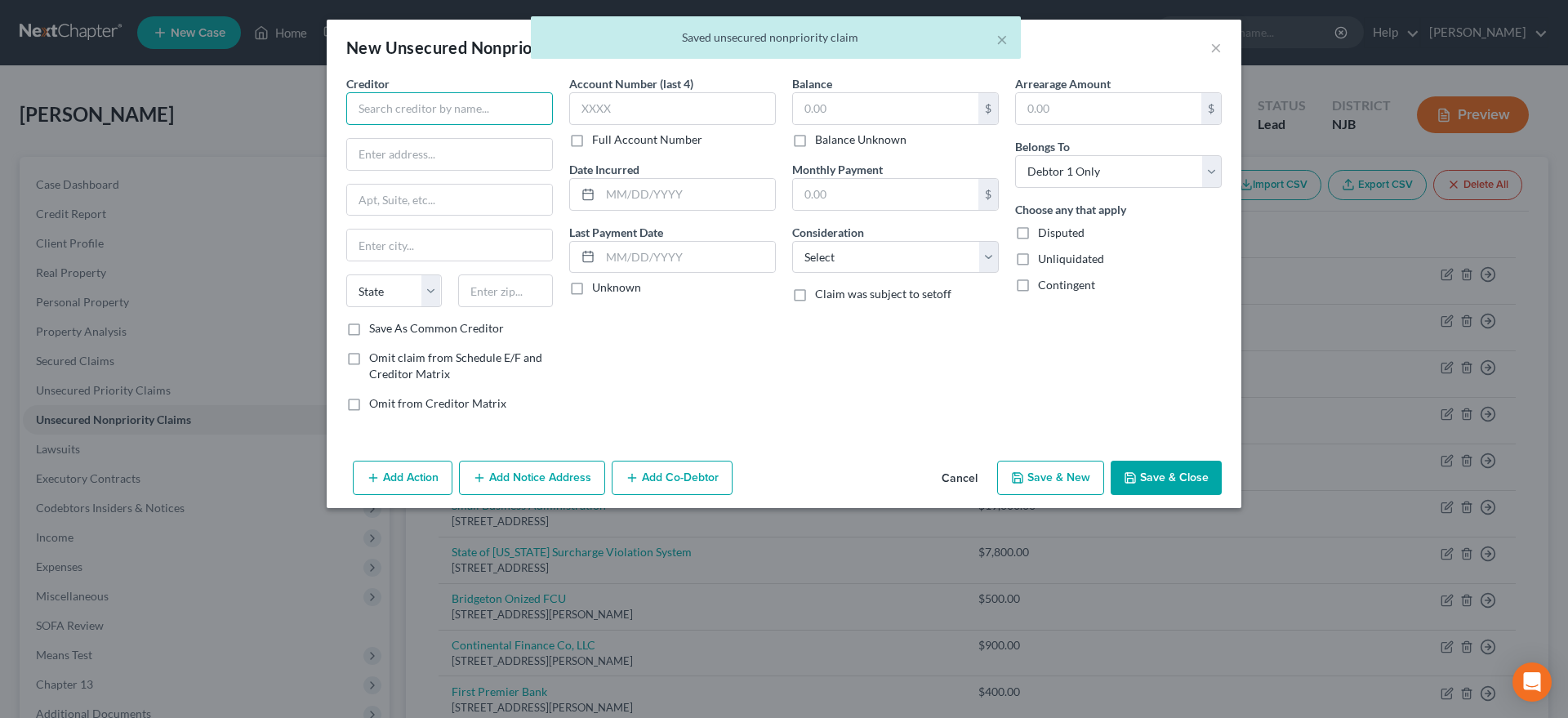
click at [435, 115] on input "text" at bounding box center [450, 108] width 207 height 33
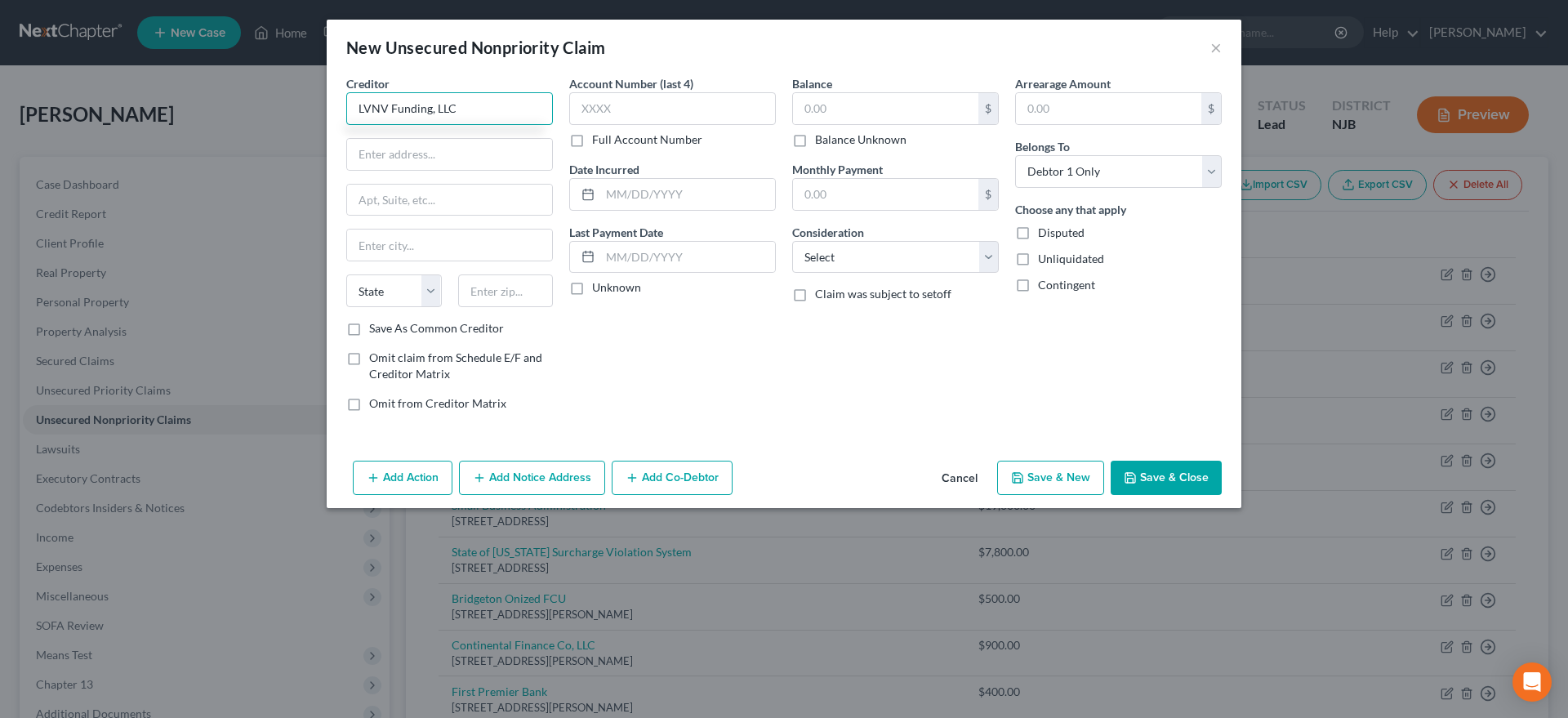
type input "LVNV Funding, LLC"
type input "55 Beattie Place"
type input "29601"
click at [706, 368] on div "Account Number (last 4) Full Account Number Date Incurred Last Payment Date Unk…" at bounding box center [672, 249] width 223 height 349
type input "Greenville"
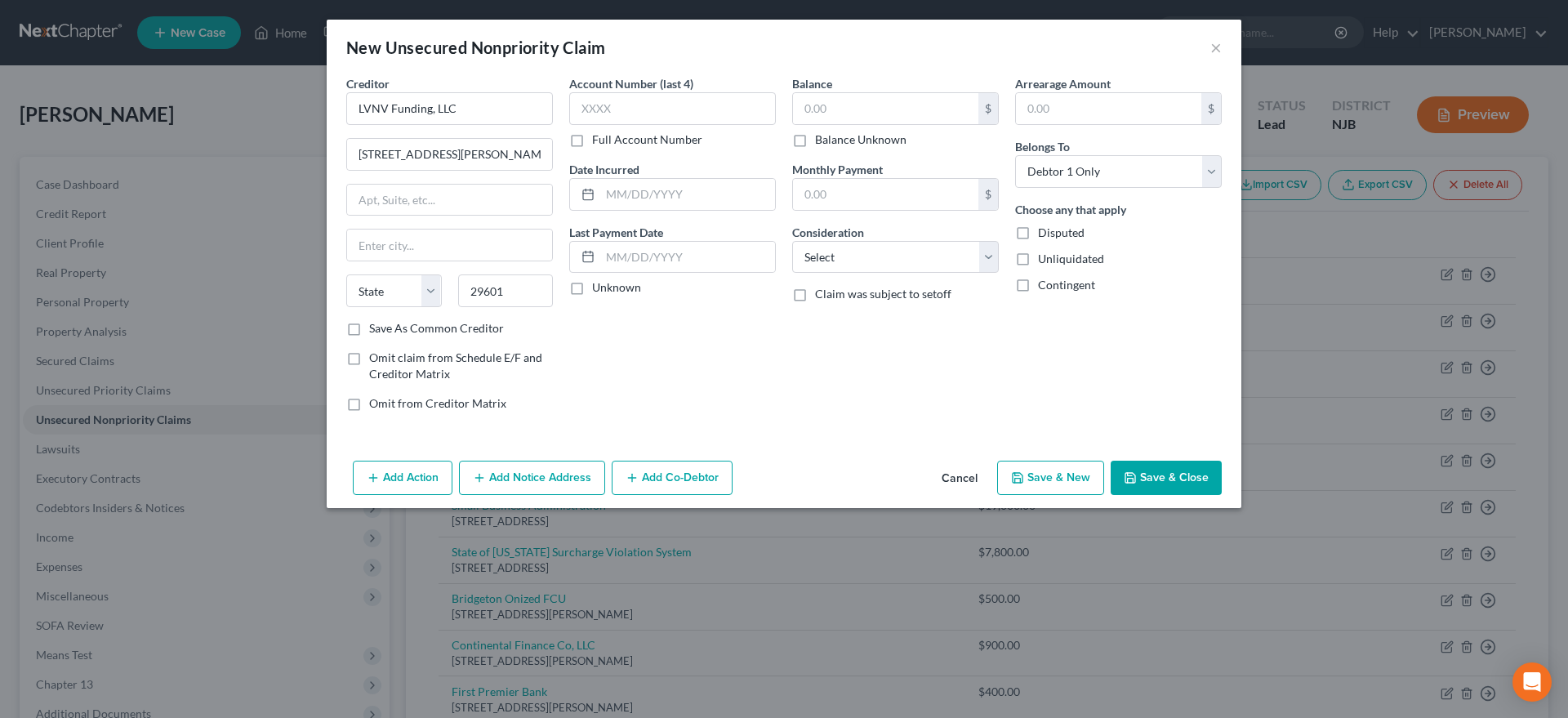
select select "42"
click at [852, 108] on input "text" at bounding box center [886, 108] width 185 height 31
type input "00.00"
click at [792, 241] on select "Select Cable / Satellite Services Collection Agency Credit Card Debt Debt Couns…" at bounding box center [896, 257] width 207 height 33
select select "14"
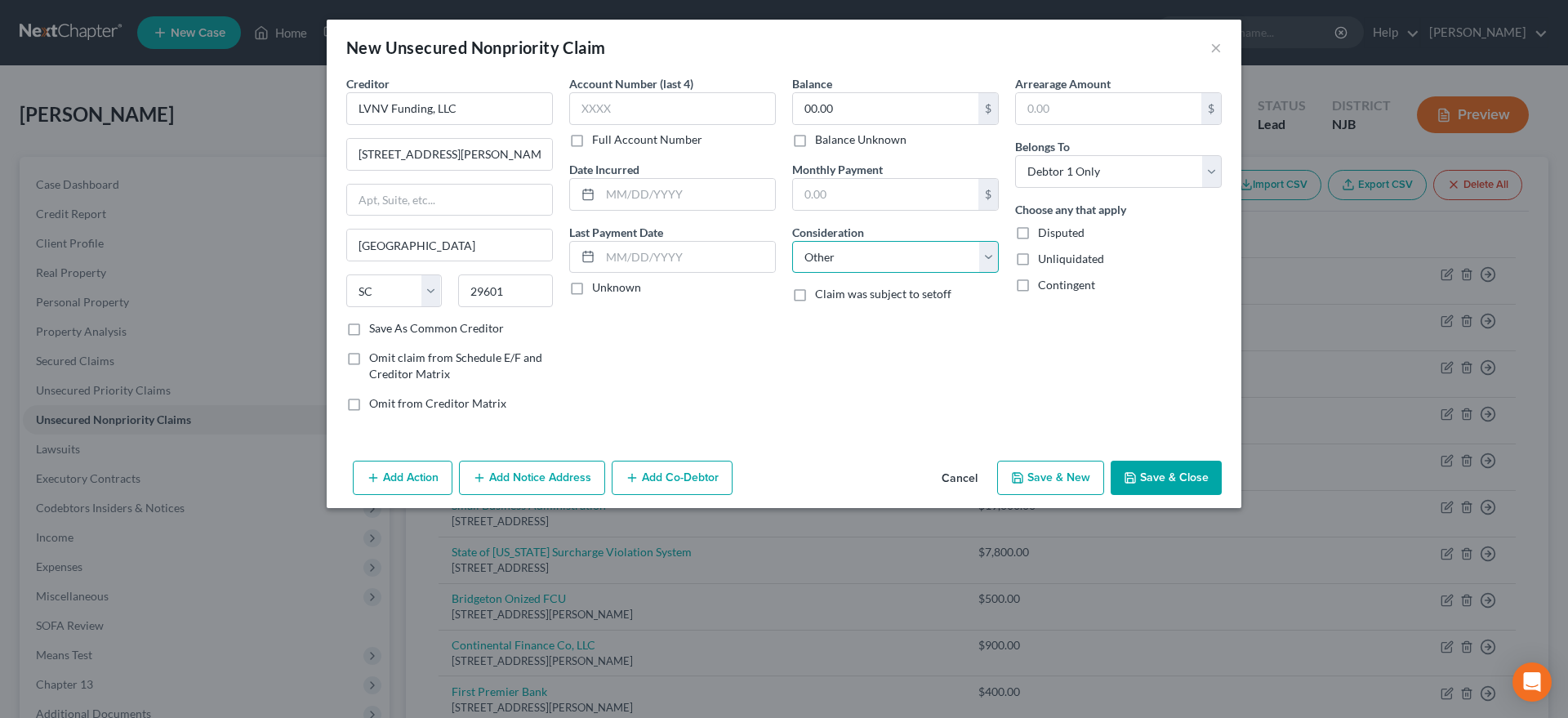
click option "Other" at bounding box center [0, 0] width 0 height 0
click at [1032, 477] on button "Save & New" at bounding box center [1051, 477] width 107 height 34
select select "0"
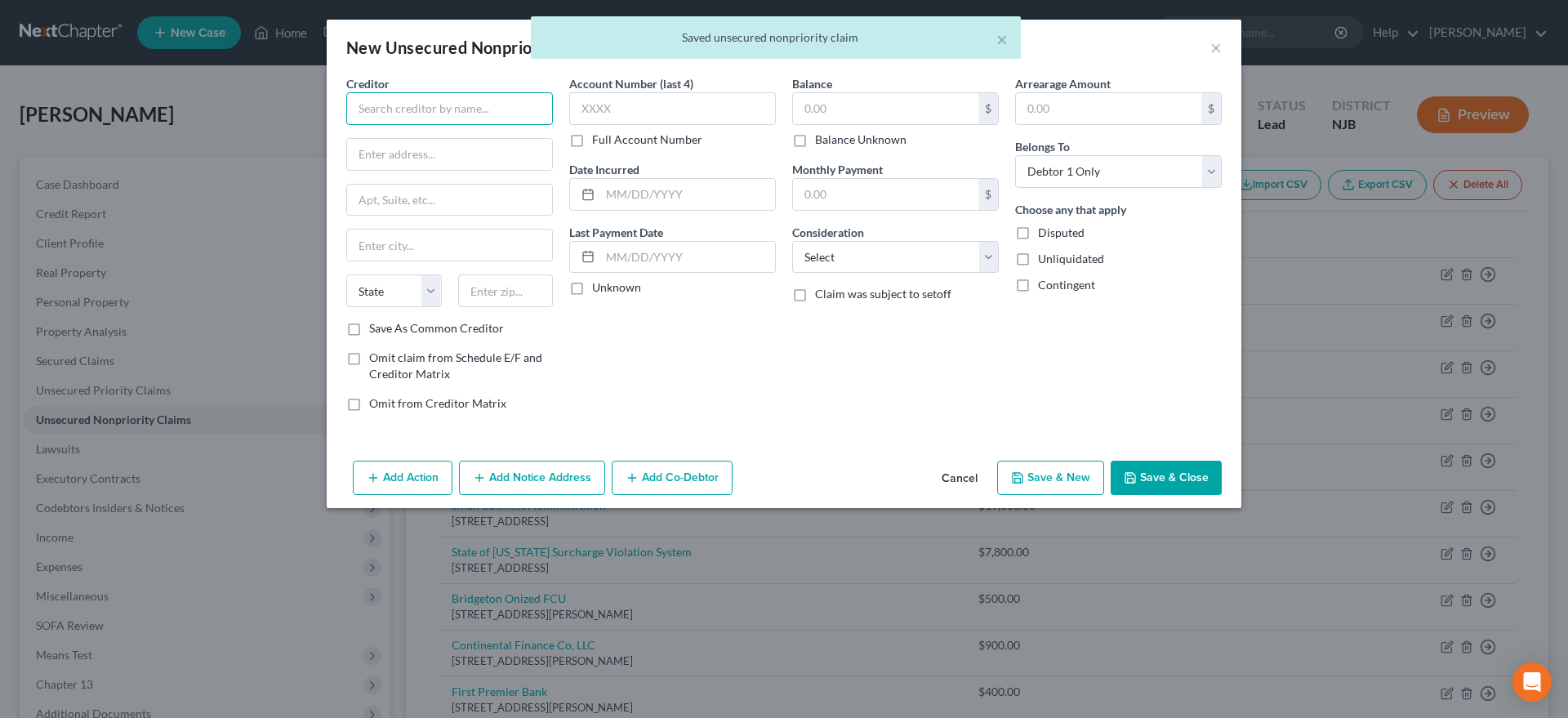
click at [393, 106] on input "text" at bounding box center [450, 108] width 207 height 33
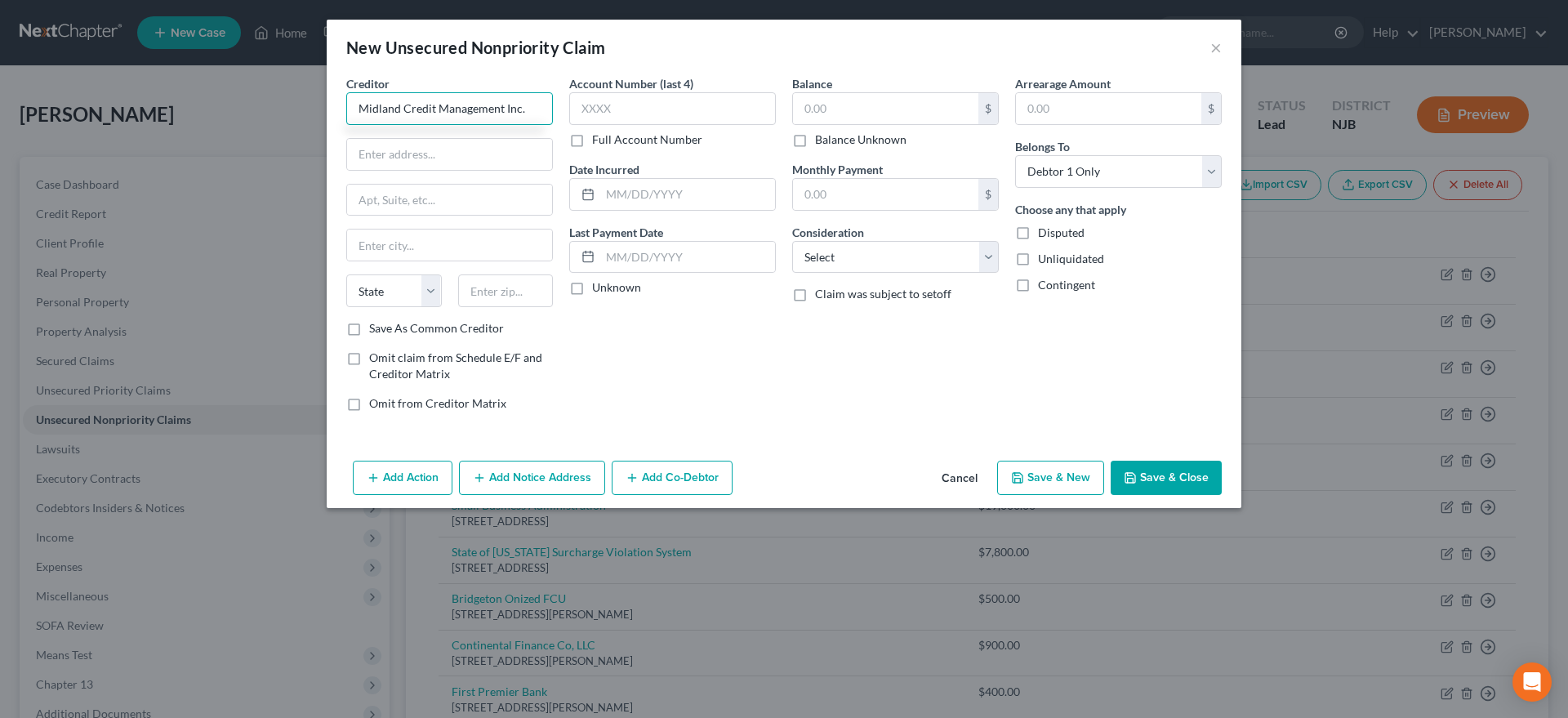
type input "Midland Credit Management Inc."
type input "350 Camino De La Reina"
click at [363, 203] on input "text" at bounding box center [450, 199] width 205 height 31
type input "#100"
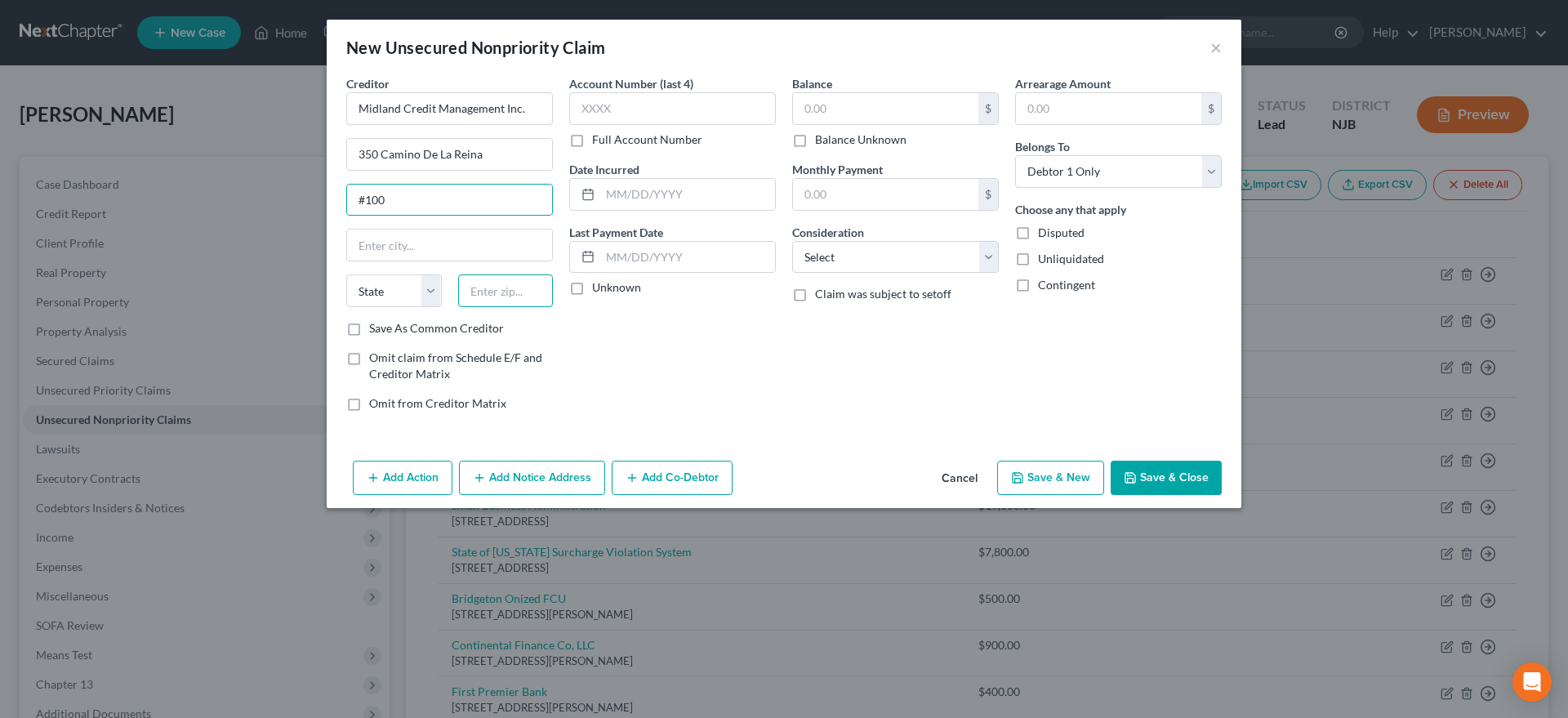
click at [505, 283] on input "text" at bounding box center [505, 290] width 96 height 33
type input "92108"
type input "San Diego"
select select "4"
click at [672, 370] on div "Account Number (last 4) Full Account Number Date Incurred Last Payment Date Unk…" at bounding box center [672, 249] width 223 height 349
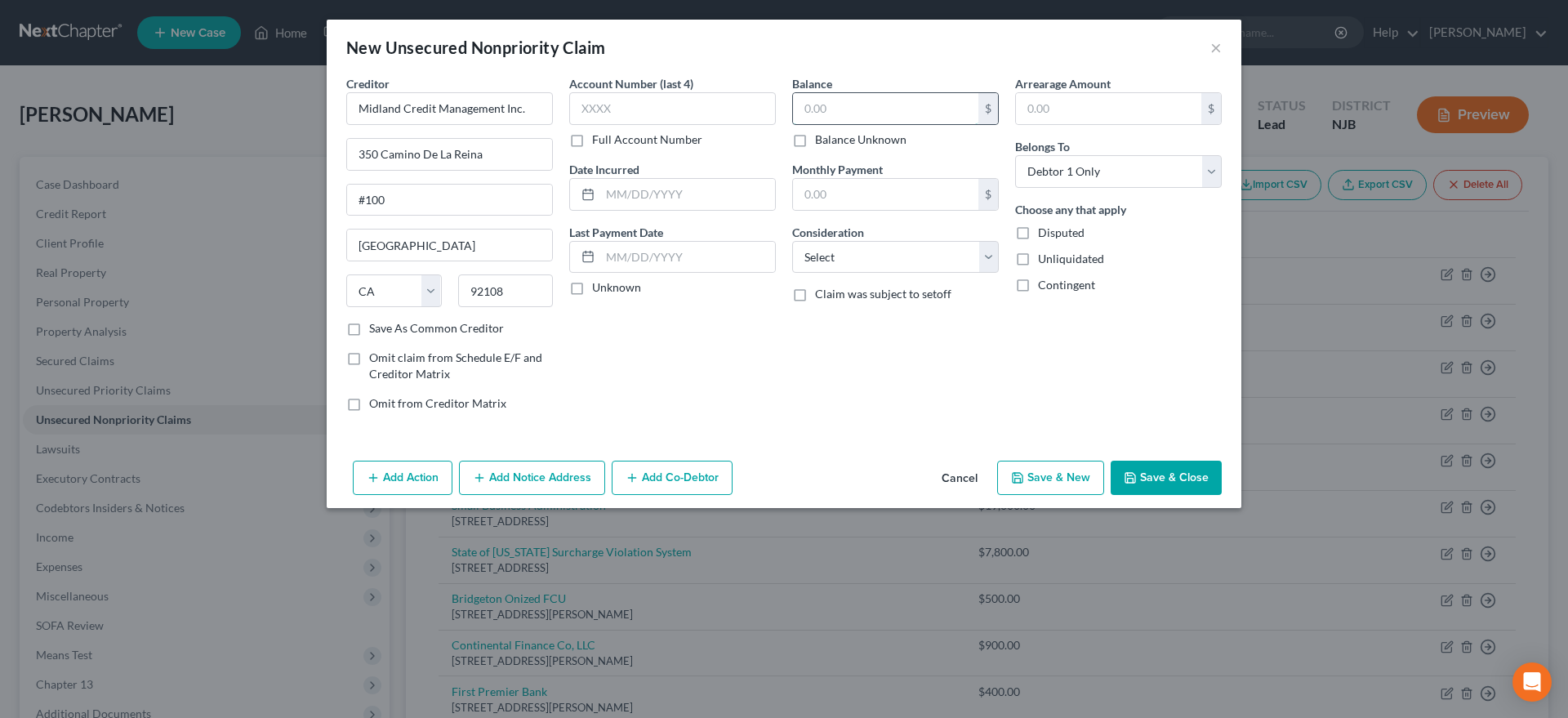
click at [832, 108] on input "text" at bounding box center [886, 108] width 185 height 31
type input "00.00"
select select "14"
click option "Other" at bounding box center [0, 0] width 0 height 0
click at [862, 610] on div "New Unsecured Nonpriority Claim × Creditor * Midland Credit Management Inc. 350…" at bounding box center [784, 359] width 1568 height 718
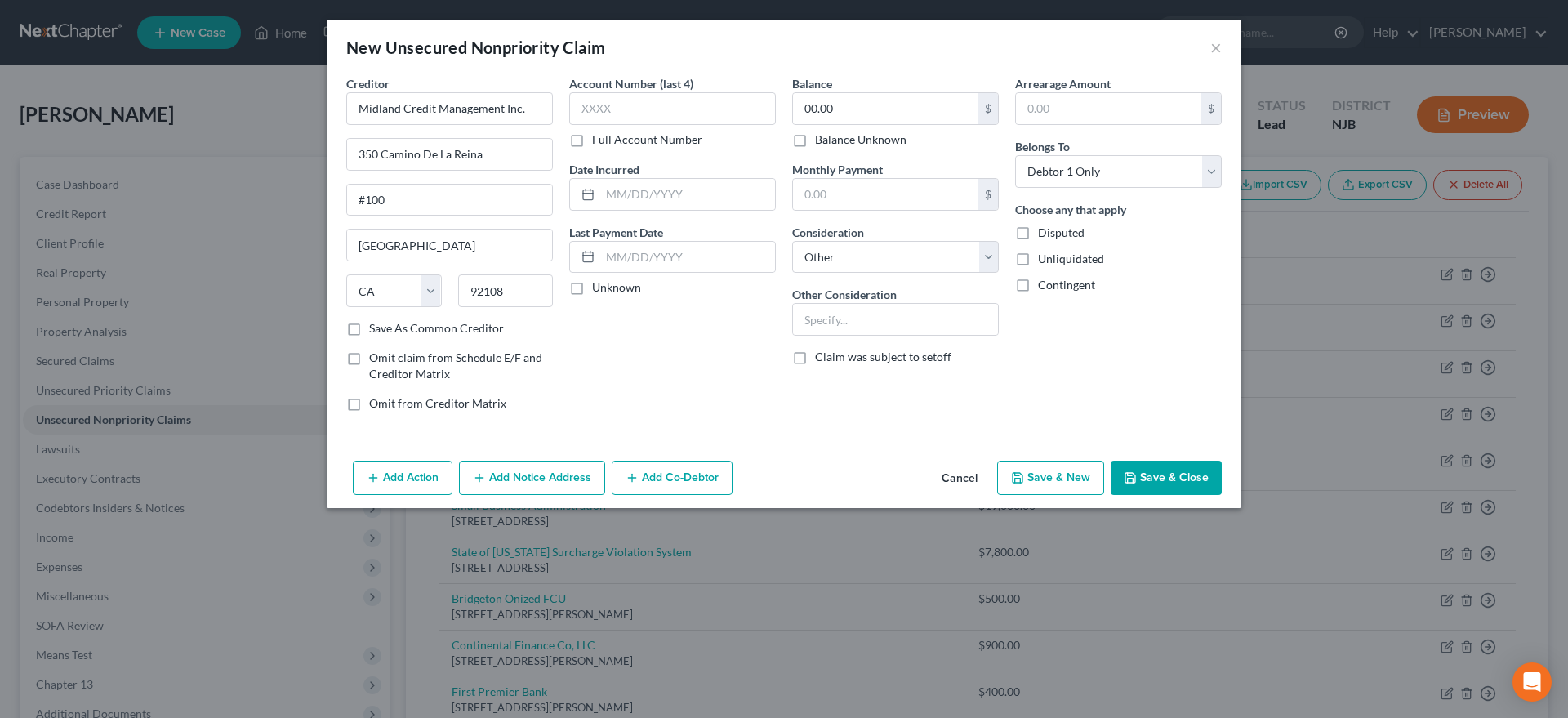
click at [1019, 474] on icon "button" at bounding box center [1018, 478] width 13 height 13
select select "0"
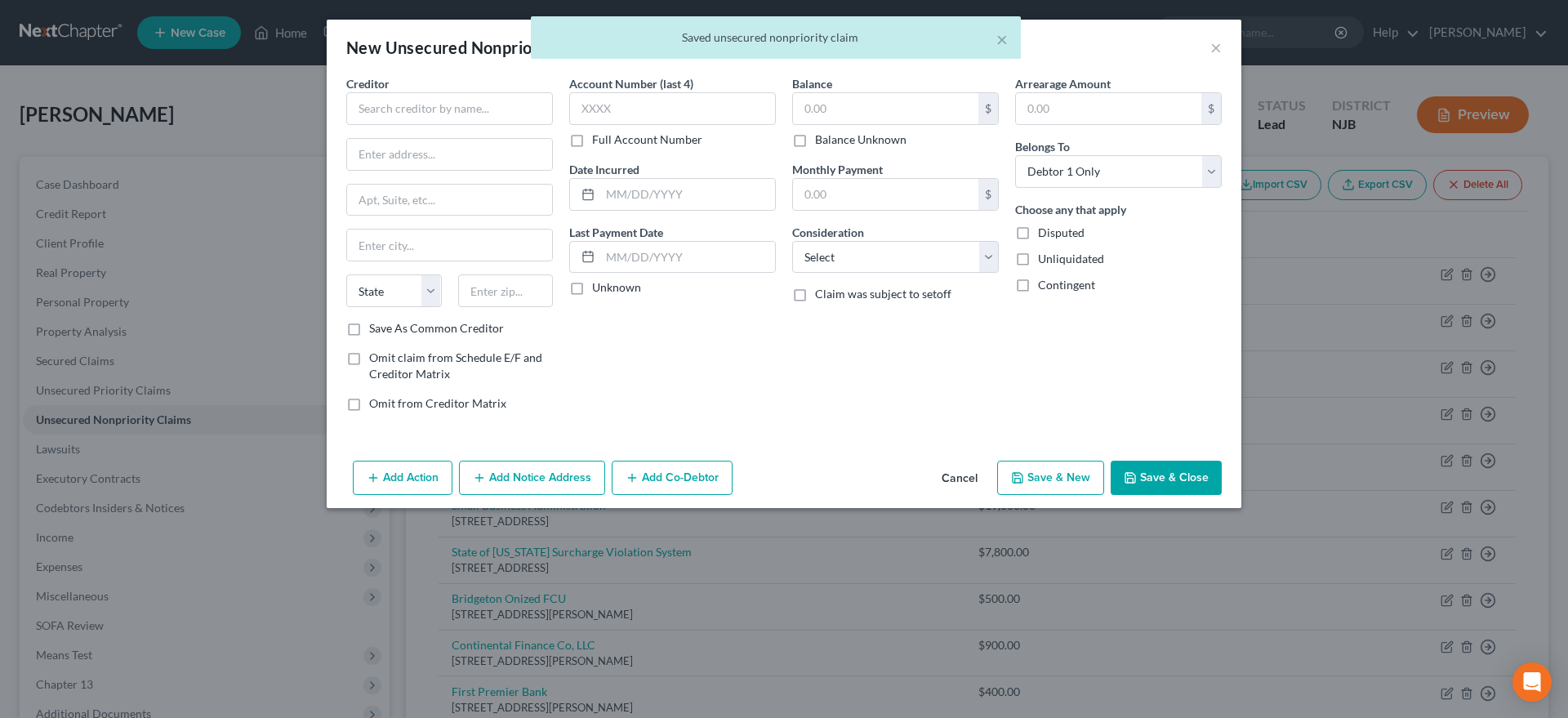
type input "0.00"
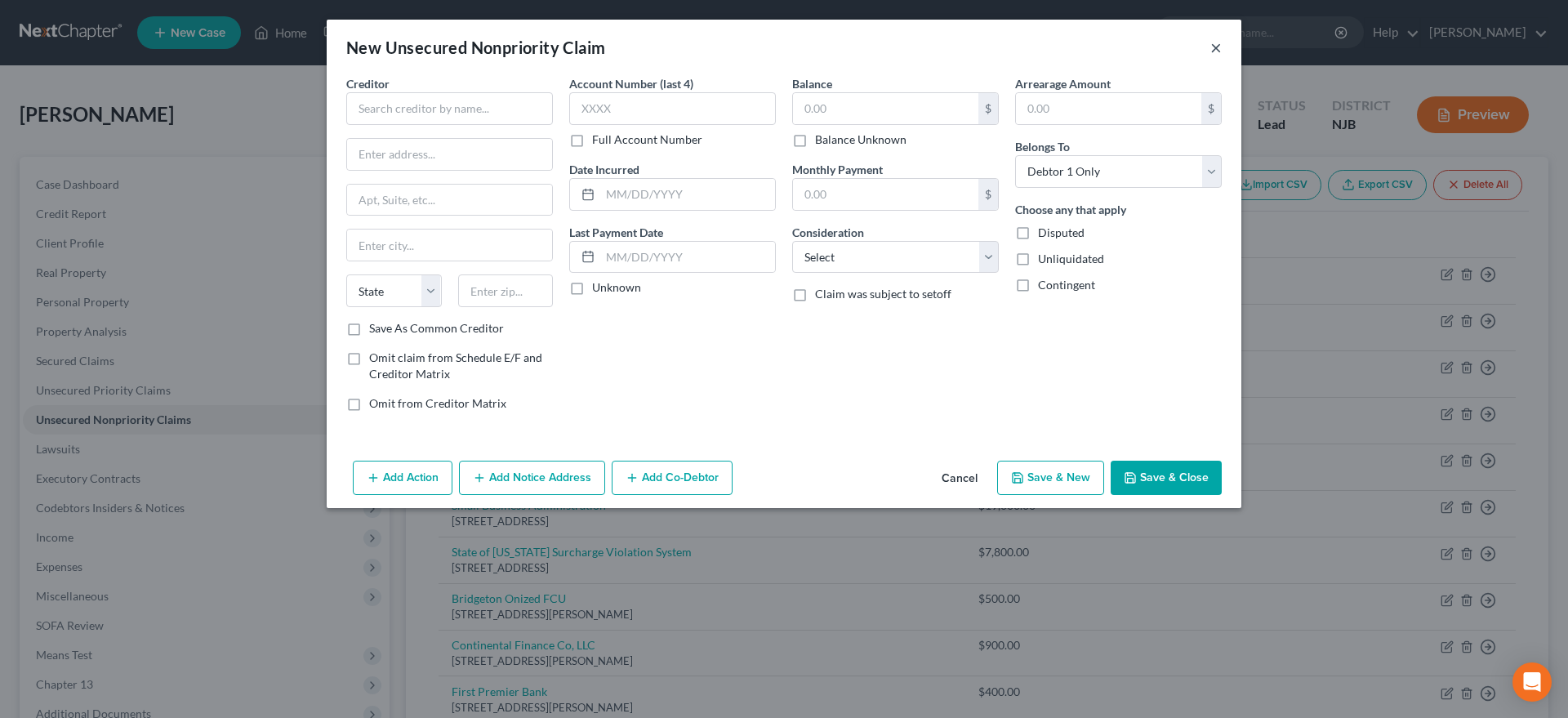
click at [1221, 49] on button "×" at bounding box center [1216, 48] width 12 height 20
click at [1220, 49] on button "×" at bounding box center [1216, 48] width 12 height 20
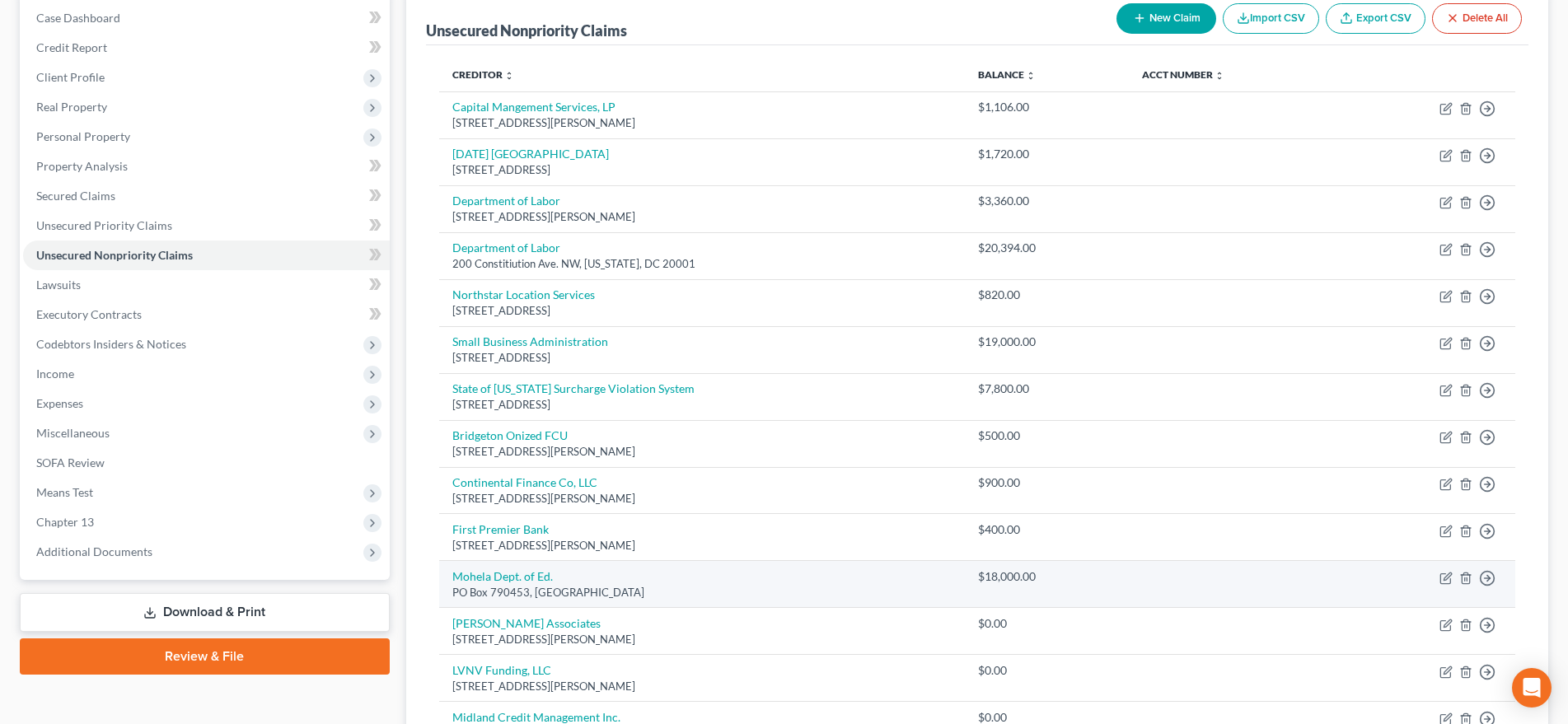
scroll to position [84, 0]
